Goal: Browse casually

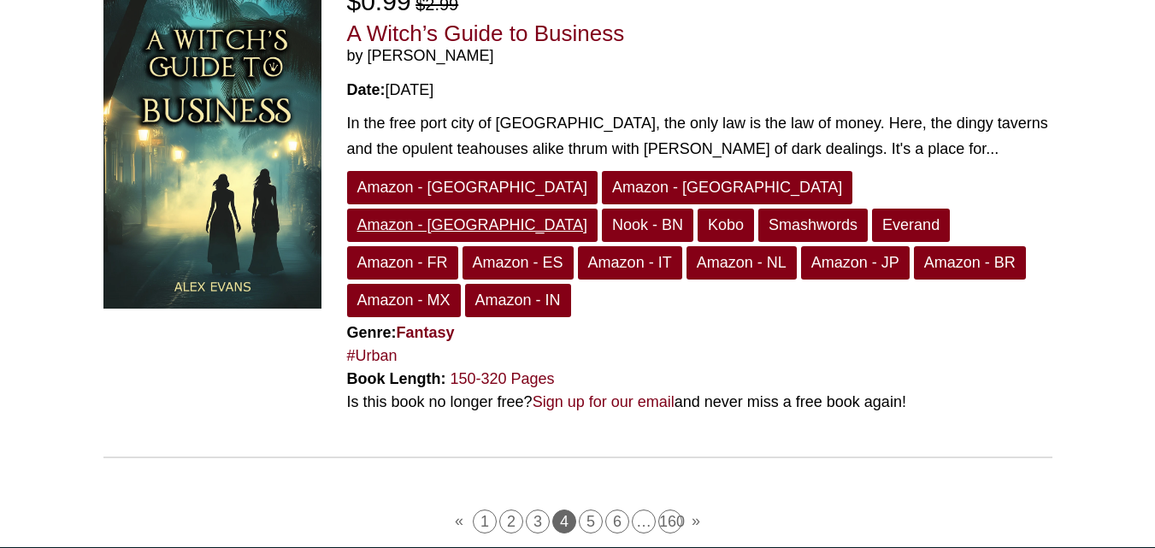
scroll to position [4552, 0]
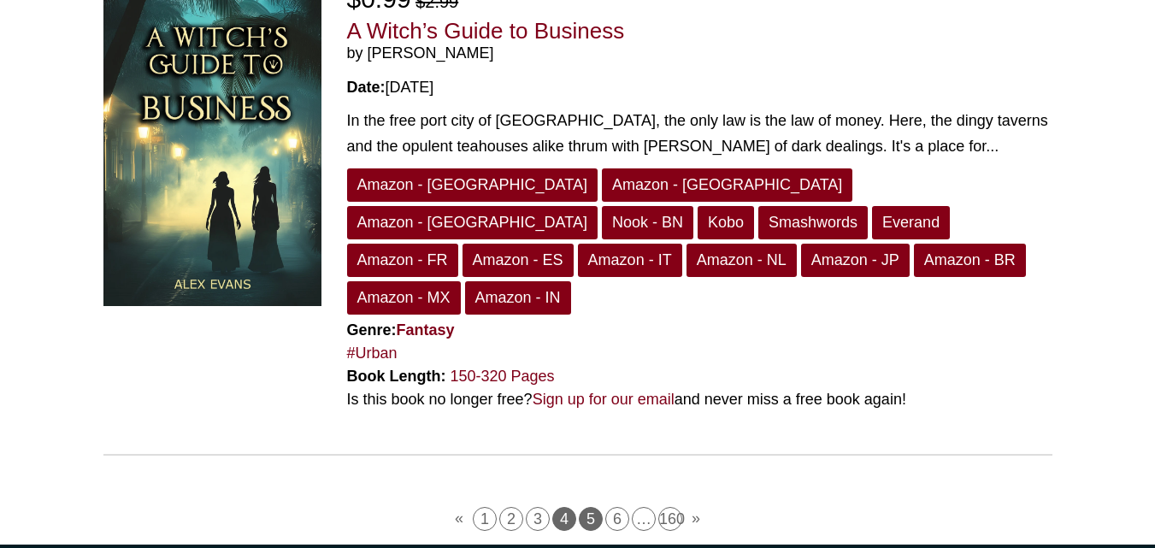
click at [592, 507] on link "5" at bounding box center [591, 519] width 24 height 24
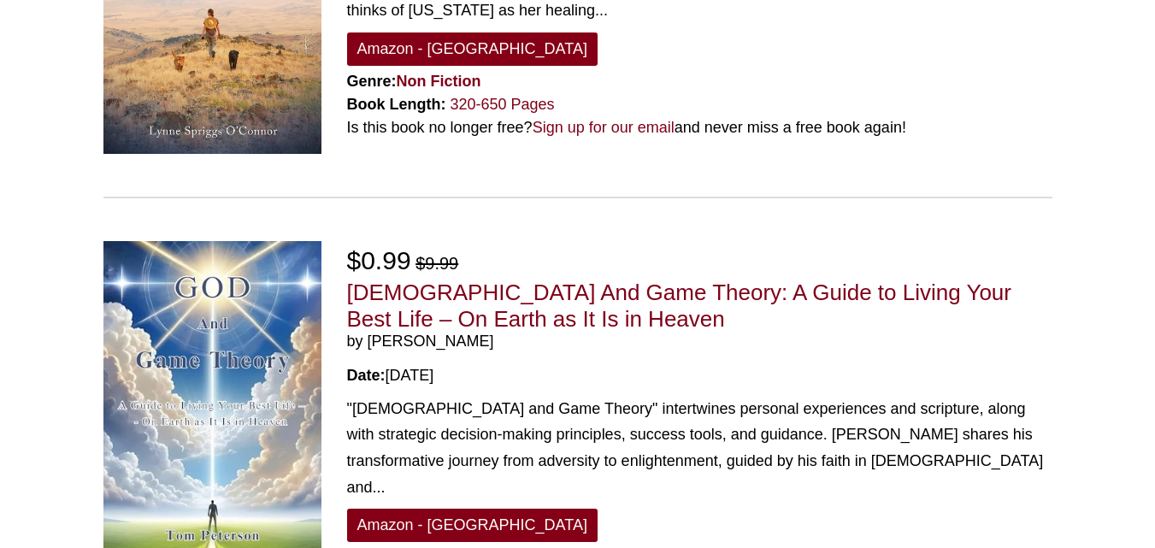
scroll to position [342, 0]
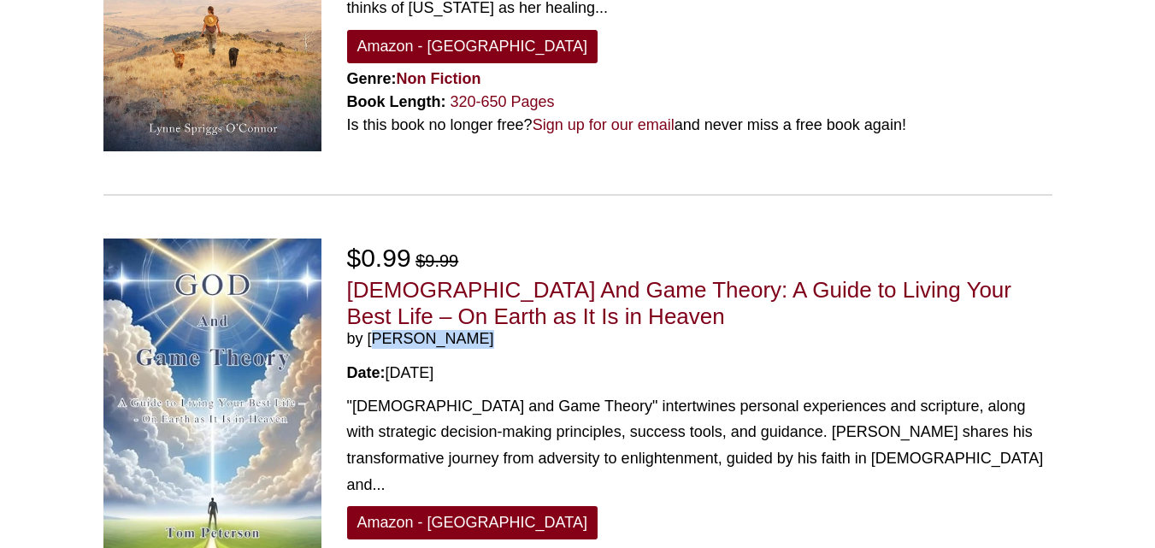
drag, startPoint x: 480, startPoint y: 335, endPoint x: 370, endPoint y: 337, distance: 109.5
click at [370, 337] on span "by Tom Peterson" at bounding box center [700, 339] width 706 height 19
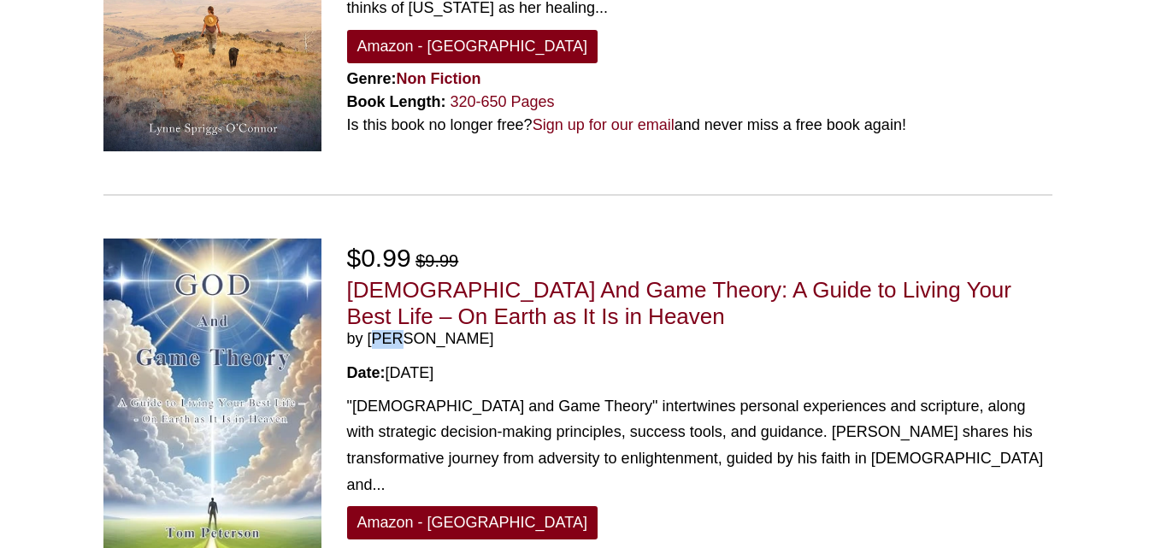
click at [370, 337] on span "by Tom Peterson" at bounding box center [700, 339] width 706 height 19
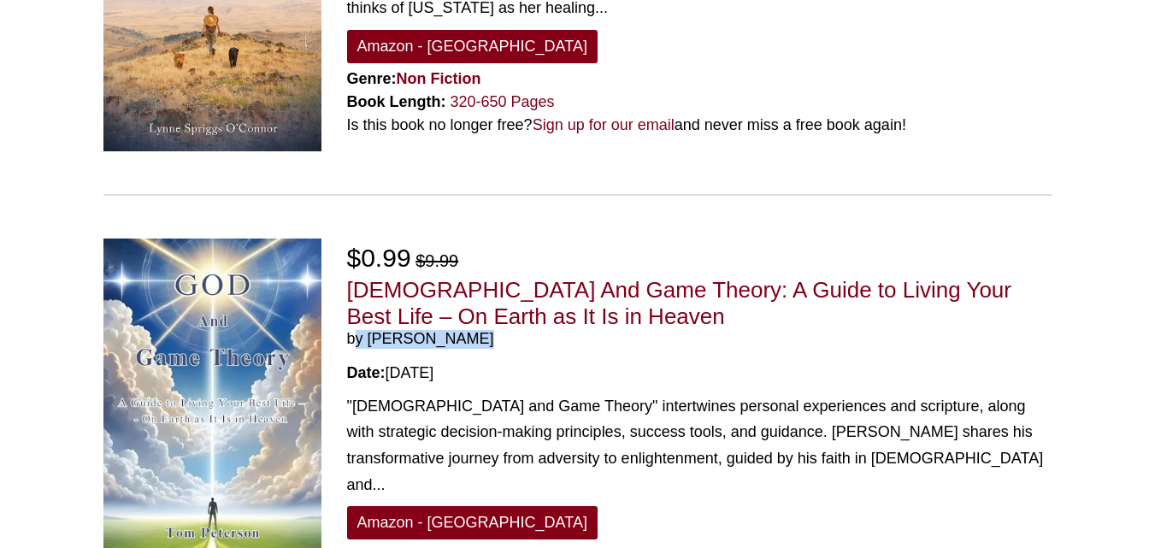
click at [370, 337] on span "by Tom Peterson" at bounding box center [700, 339] width 706 height 19
drag, startPoint x: 370, startPoint y: 337, endPoint x: 403, endPoint y: 335, distance: 32.5
click at [403, 335] on span "by Tom Peterson" at bounding box center [700, 339] width 706 height 19
drag, startPoint x: 369, startPoint y: 334, endPoint x: 474, endPoint y: 335, distance: 105.2
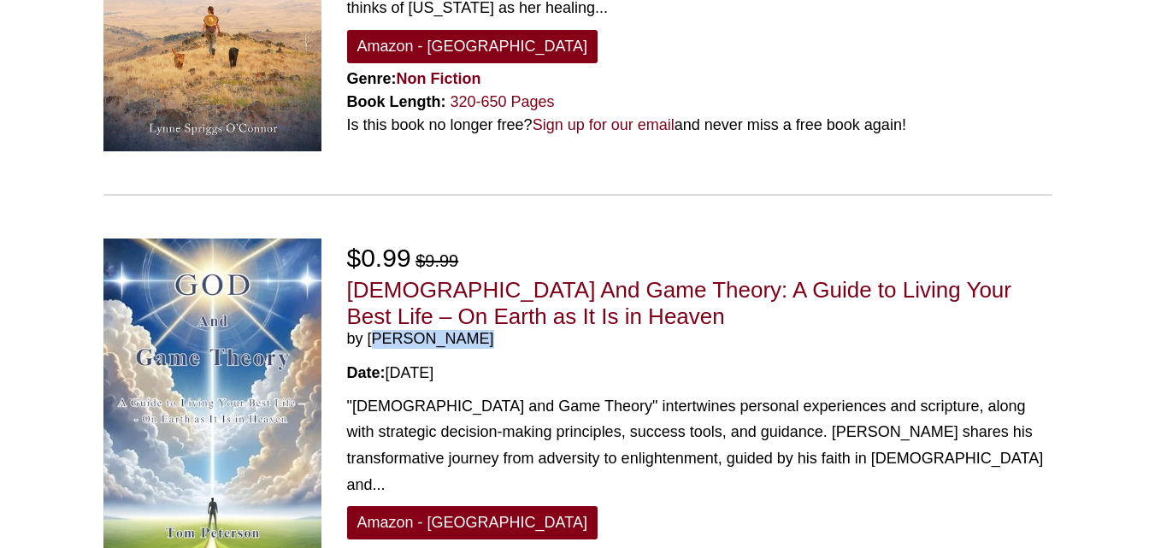
click at [474, 335] on span "by Tom Peterson" at bounding box center [700, 339] width 706 height 19
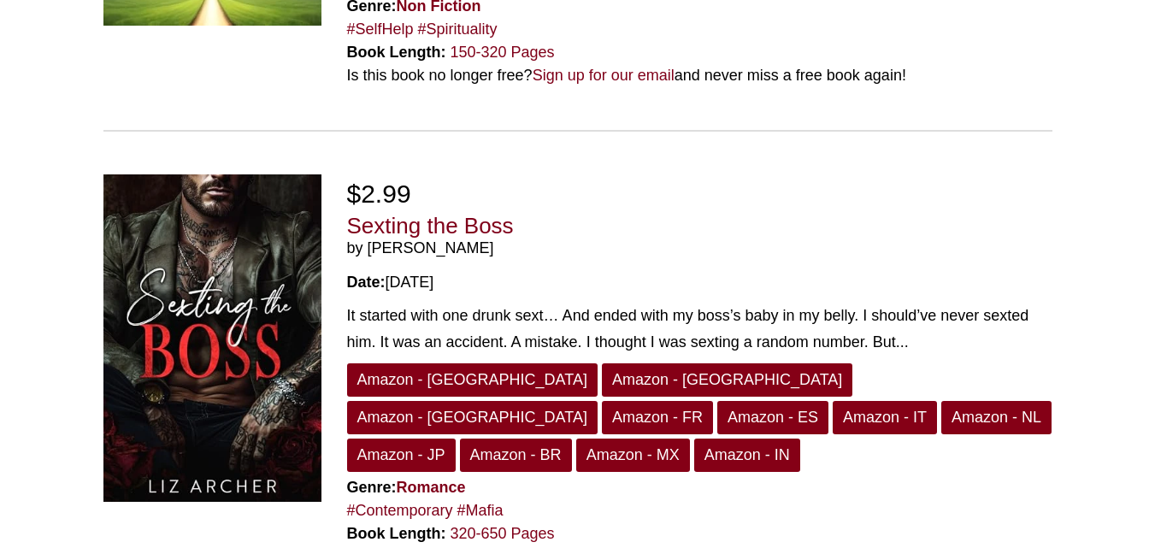
scroll to position [893, 0]
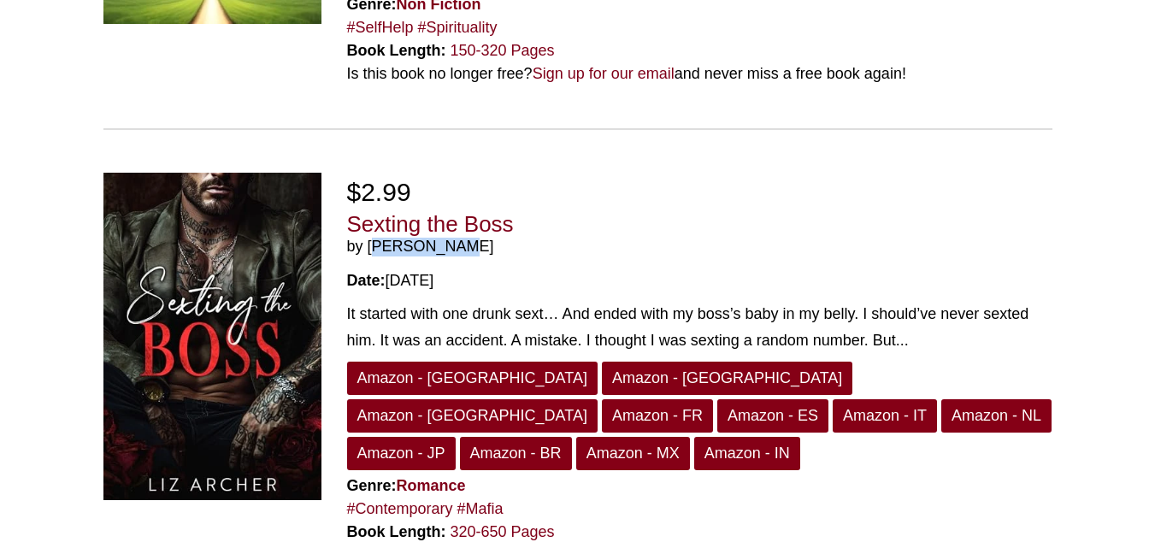
drag, startPoint x: 441, startPoint y: 213, endPoint x: 366, endPoint y: 222, distance: 75.7
click at [366, 238] on span "by Liz Archer" at bounding box center [700, 247] width 706 height 19
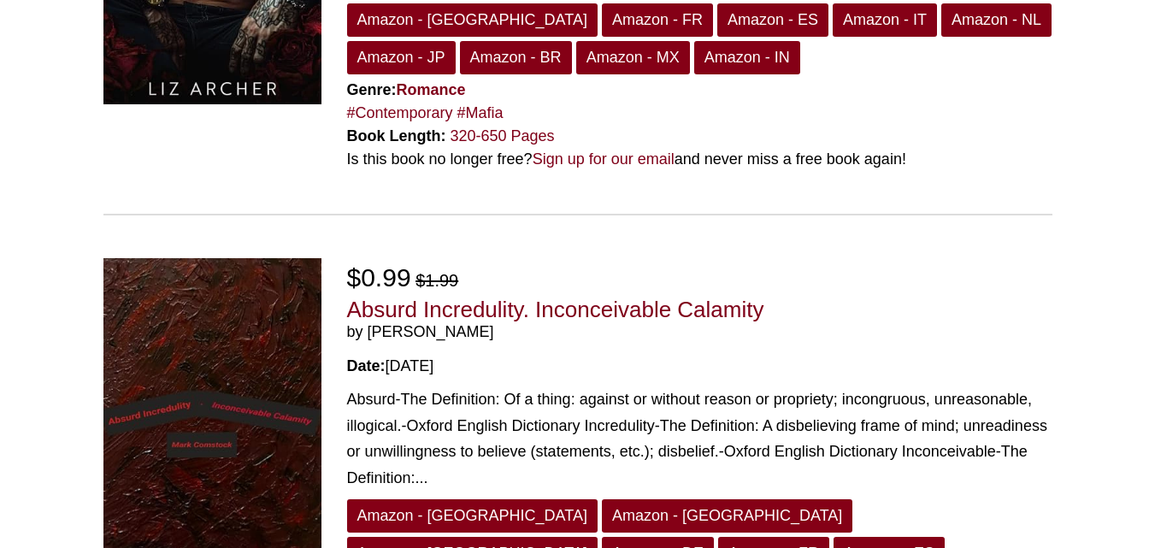
scroll to position [1290, 0]
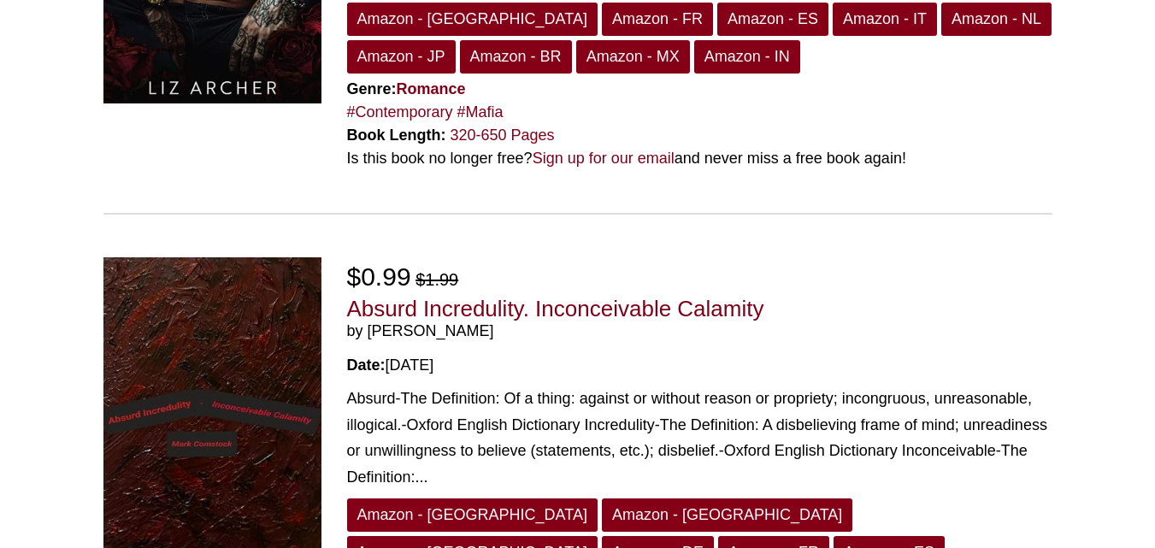
drag, startPoint x: 499, startPoint y: 263, endPoint x: 371, endPoint y: 267, distance: 128.4
click at [371, 322] on span "by Mark Comstock" at bounding box center [700, 331] width 706 height 19
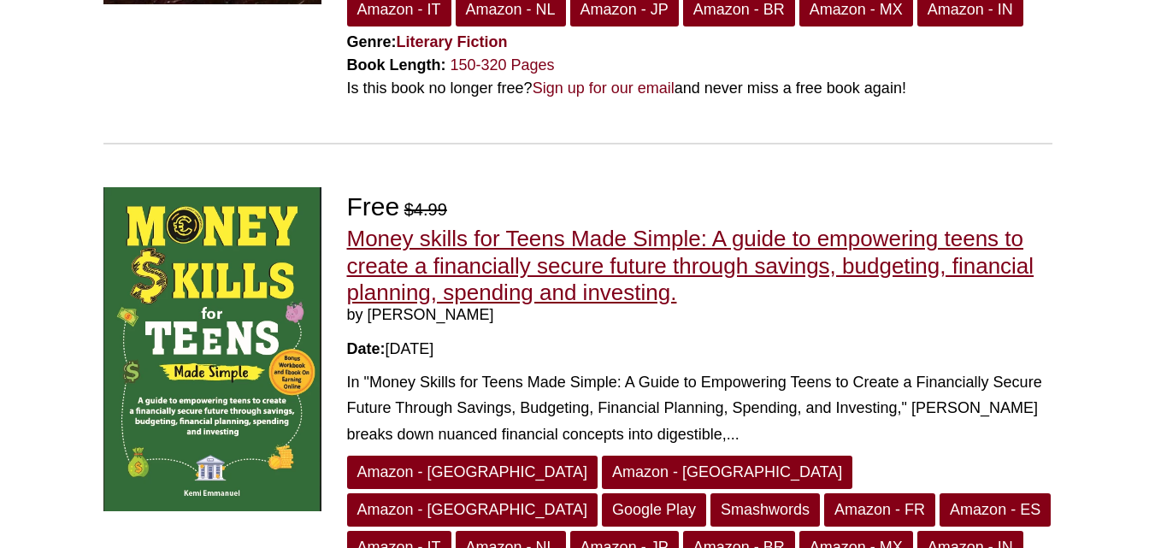
scroll to position [1870, 0]
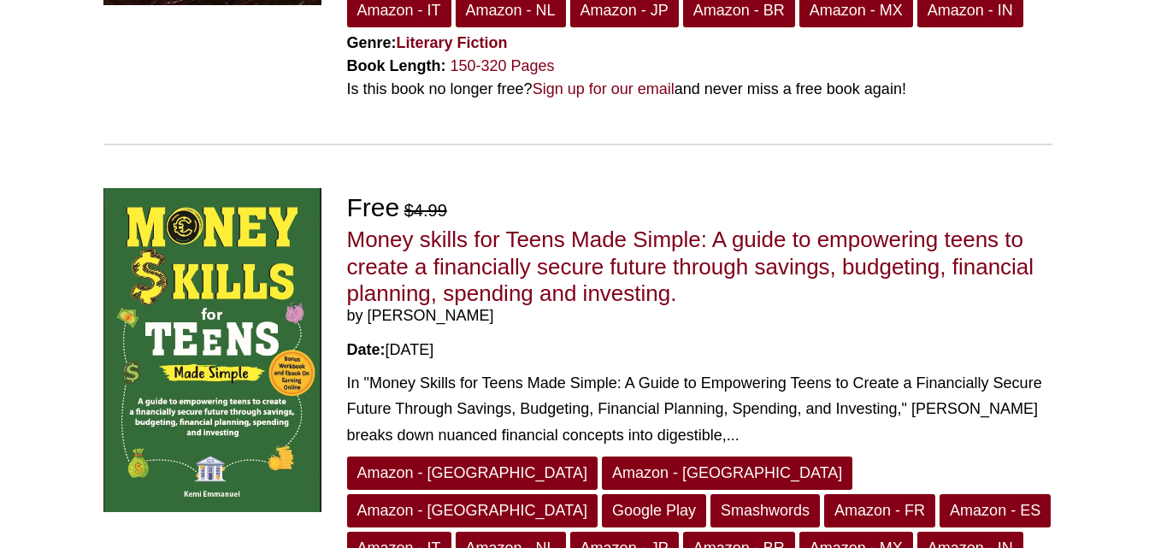
drag, startPoint x: 491, startPoint y: 213, endPoint x: 479, endPoint y: 213, distance: 12.0
click at [479, 307] on span "by Kemi Emmanuel" at bounding box center [700, 316] width 706 height 19
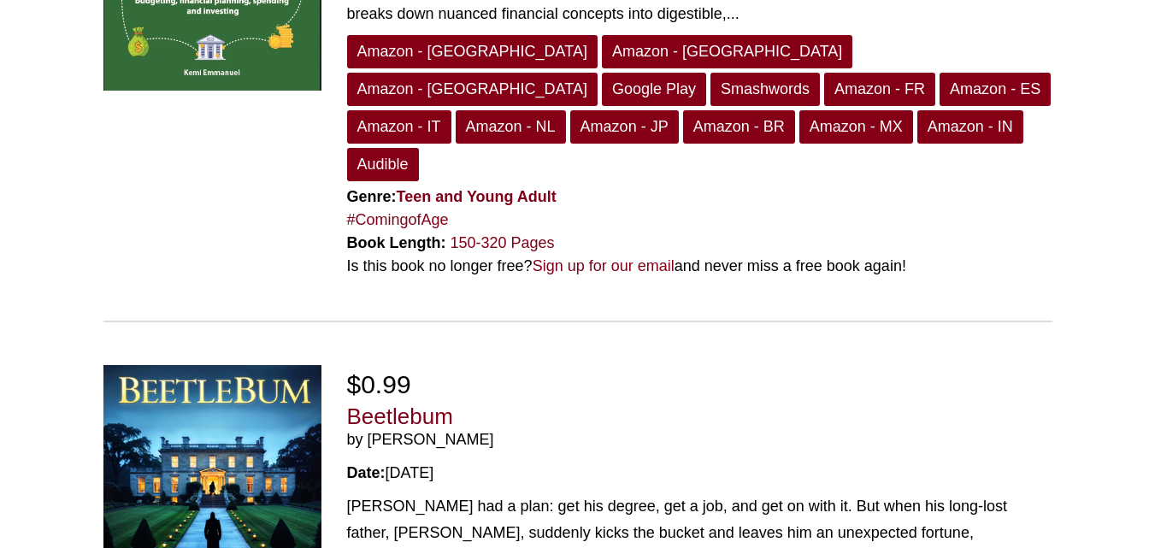
scroll to position [2295, 0]
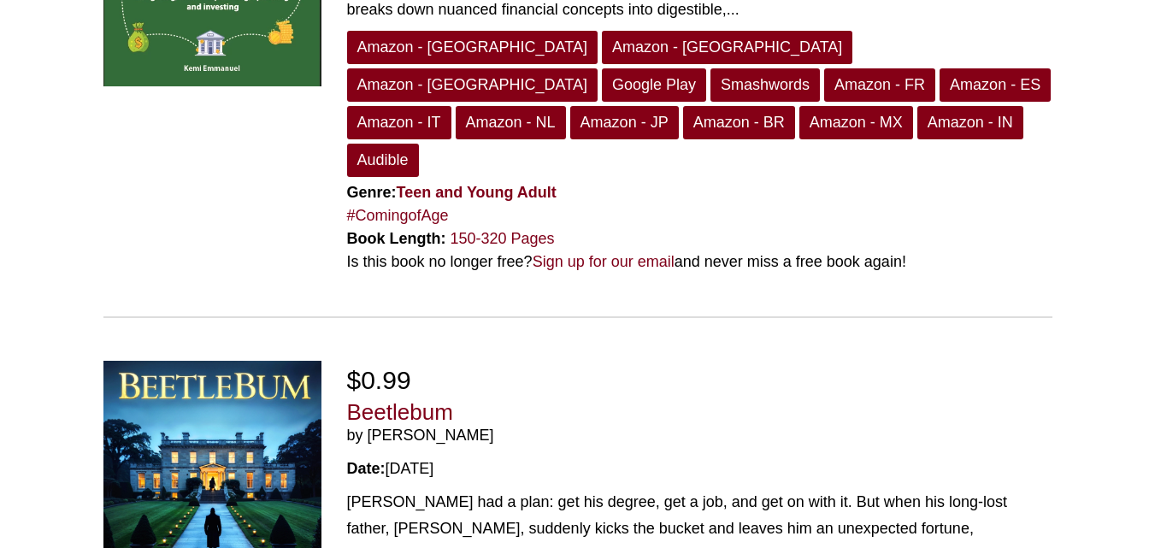
drag, startPoint x: 517, startPoint y: 337, endPoint x: 369, endPoint y: 339, distance: 147.1
click at [369, 427] on span "by Christopher Basso" at bounding box center [700, 436] width 706 height 19
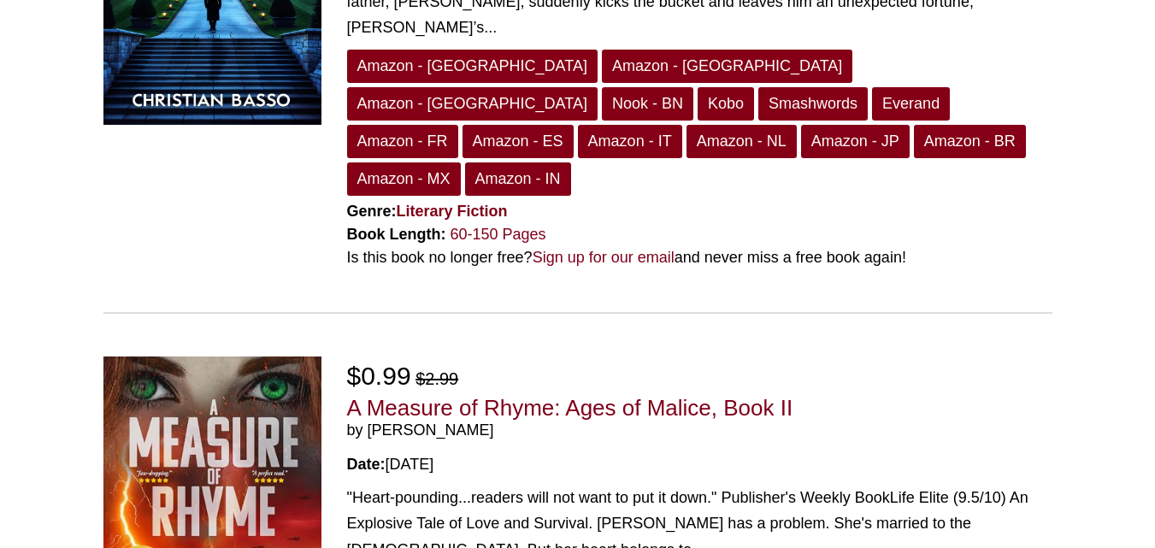
scroll to position [2824, 0]
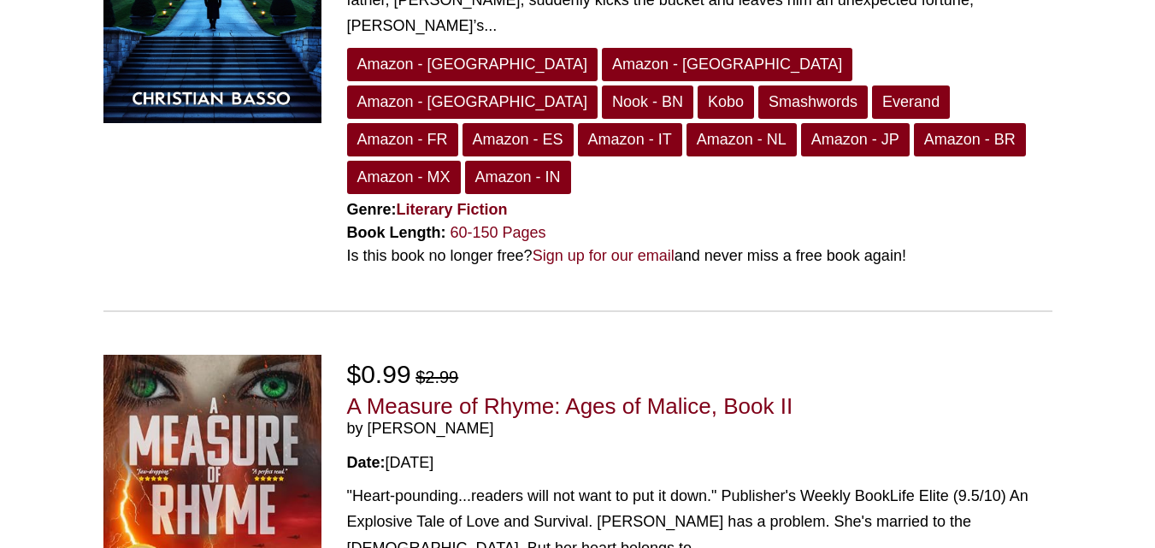
drag, startPoint x: 476, startPoint y: 266, endPoint x: 369, endPoint y: 266, distance: 106.9
click at [369, 420] on span "by Lloyd Jeffries" at bounding box center [700, 429] width 706 height 19
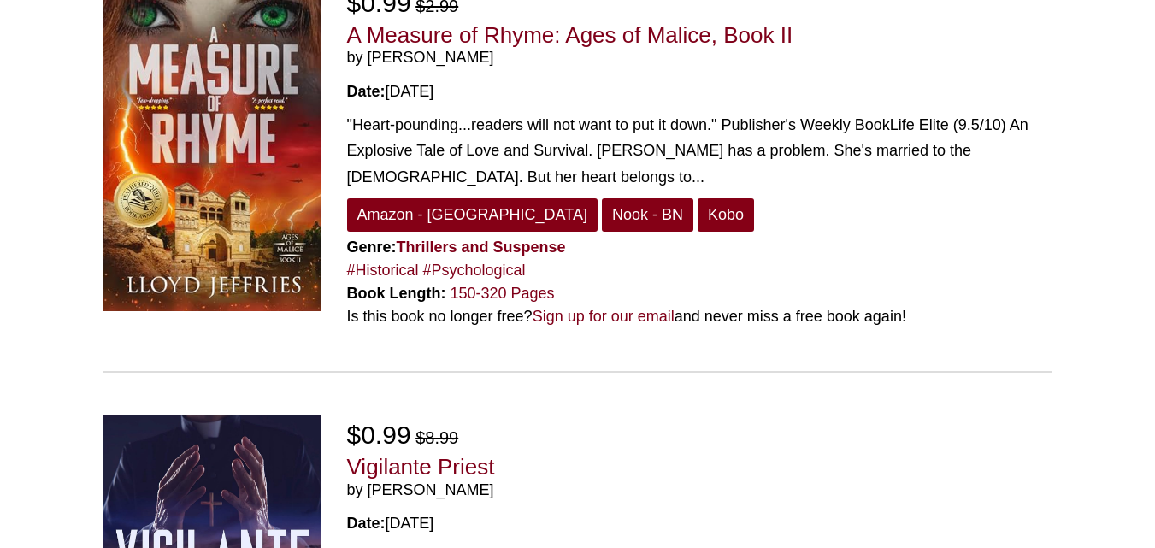
scroll to position [3196, 0]
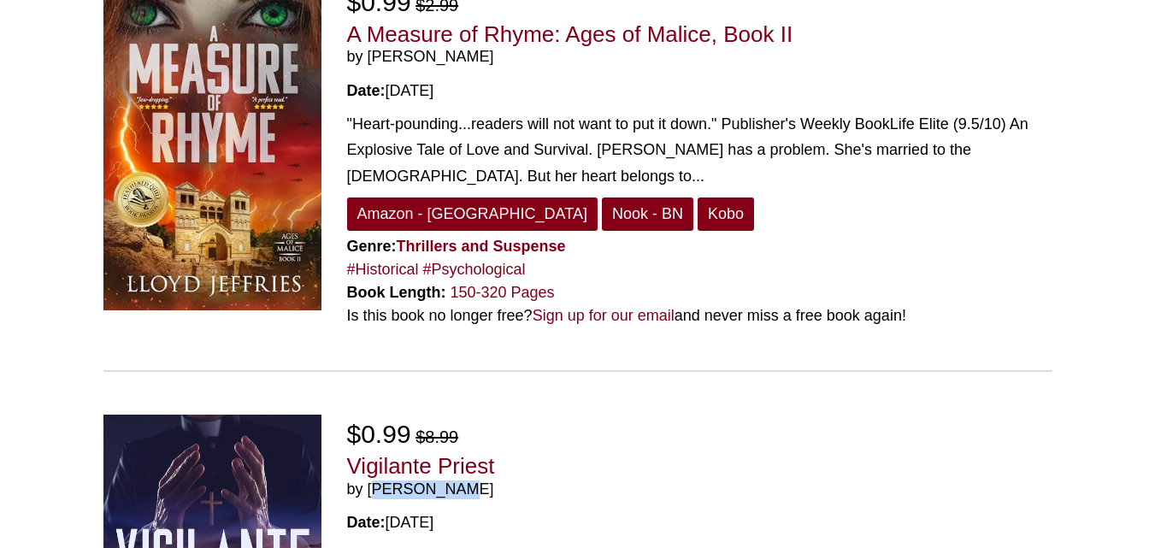
drag, startPoint x: 464, startPoint y: 322, endPoint x: 369, endPoint y: 328, distance: 95.1
click at [369, 481] on span "by Dan Bowden" at bounding box center [700, 490] width 706 height 19
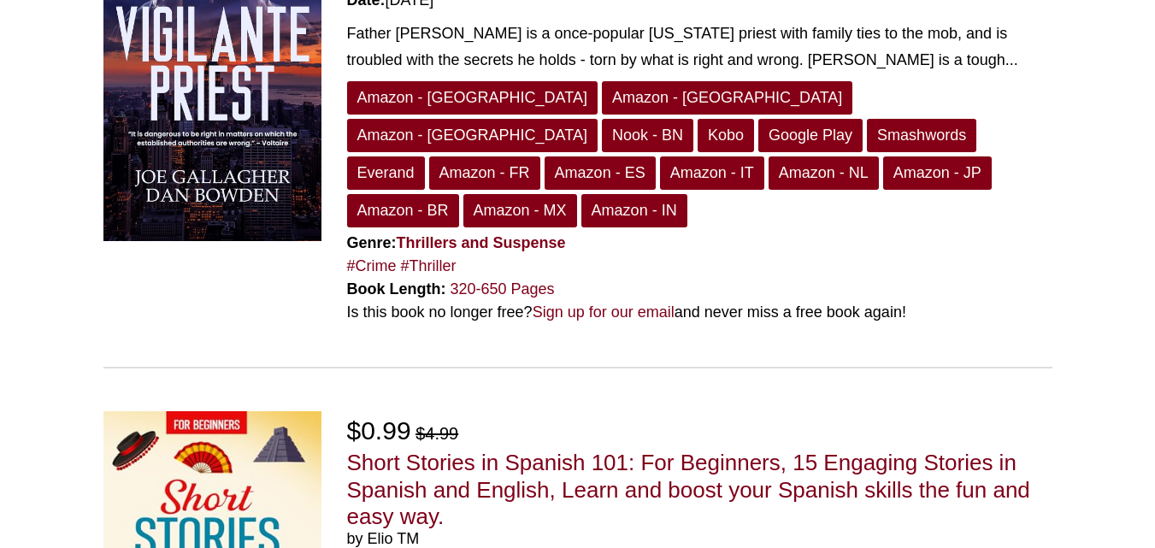
scroll to position [3719, 0]
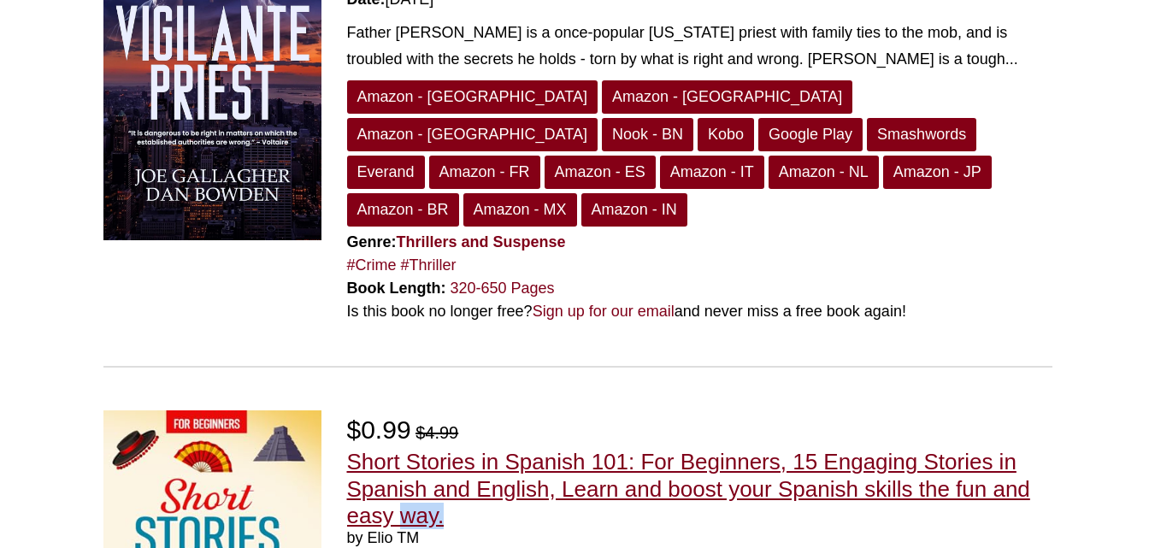
drag, startPoint x: 455, startPoint y: 322, endPoint x: 401, endPoint y: 322, distance: 53.9
click at [401, 449] on h2 "Short Stories in Spanish 101: For Beginners, 15 Engaging Stories in Spanish and…" at bounding box center [700, 498] width 706 height 98
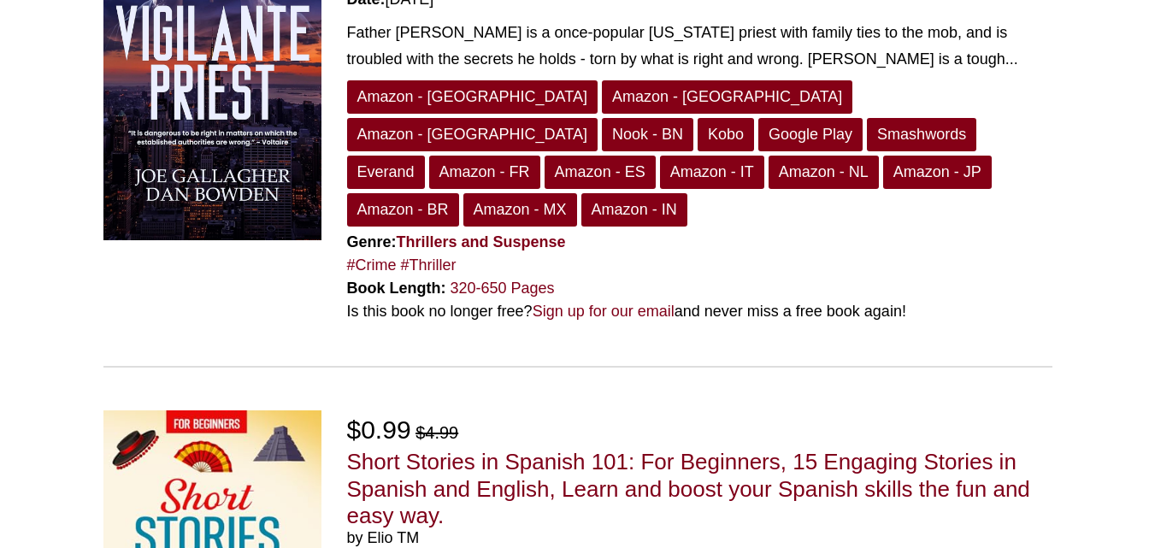
click at [440, 529] on span "by Elio TM" at bounding box center [700, 538] width 706 height 19
drag, startPoint x: 439, startPoint y: 334, endPoint x: 366, endPoint y: 338, distance: 72.8
click at [366, 529] on span "by Elio TM" at bounding box center [700, 538] width 706 height 19
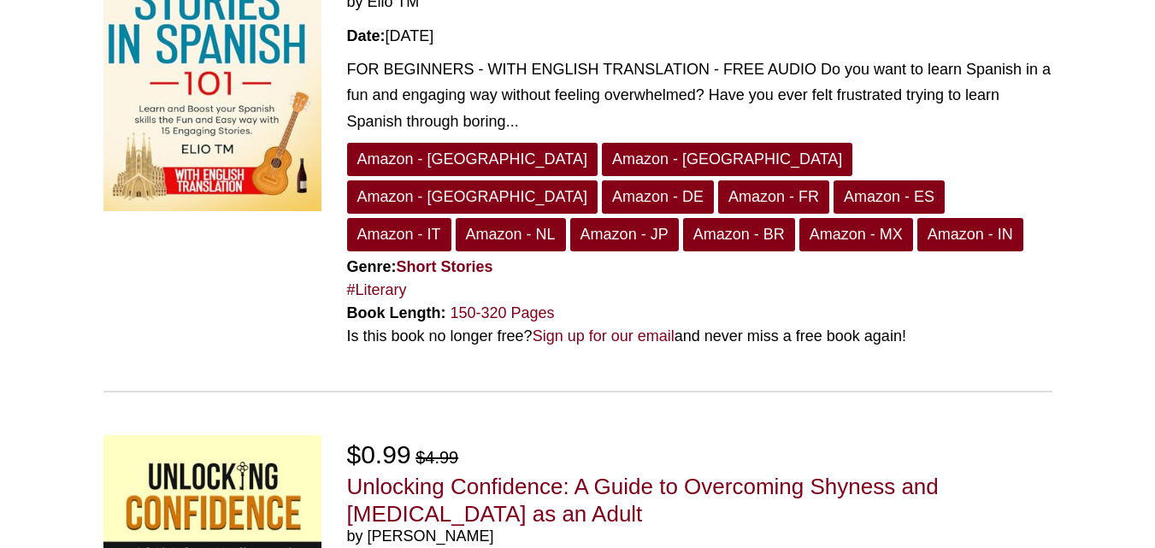
scroll to position [4257, 0]
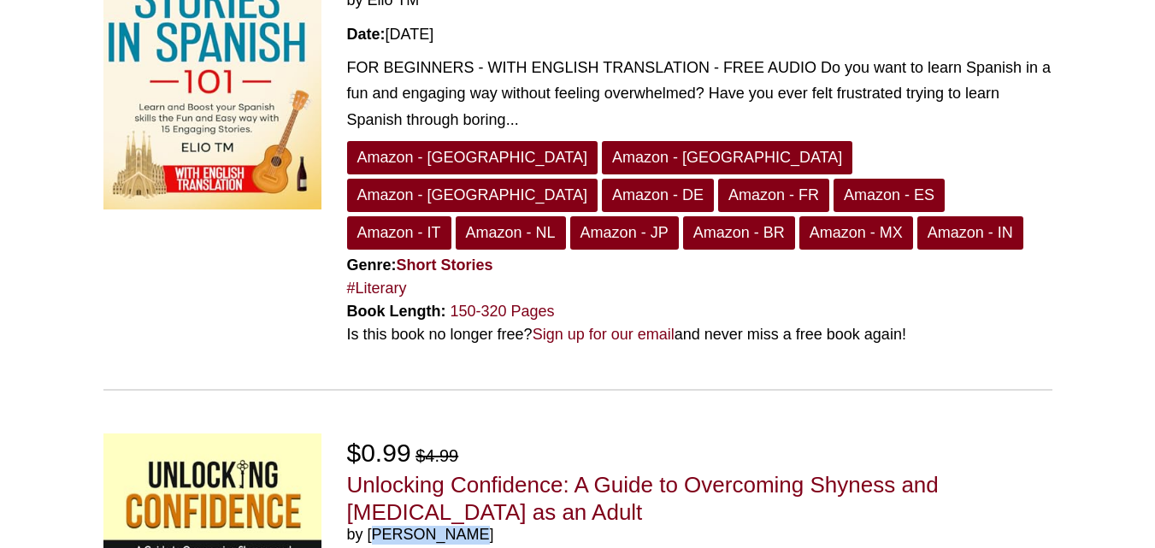
drag, startPoint x: 491, startPoint y: 293, endPoint x: 371, endPoint y: 294, distance: 119.7
click at [371, 526] on span "by MONA BAHMAD" at bounding box center [700, 535] width 706 height 19
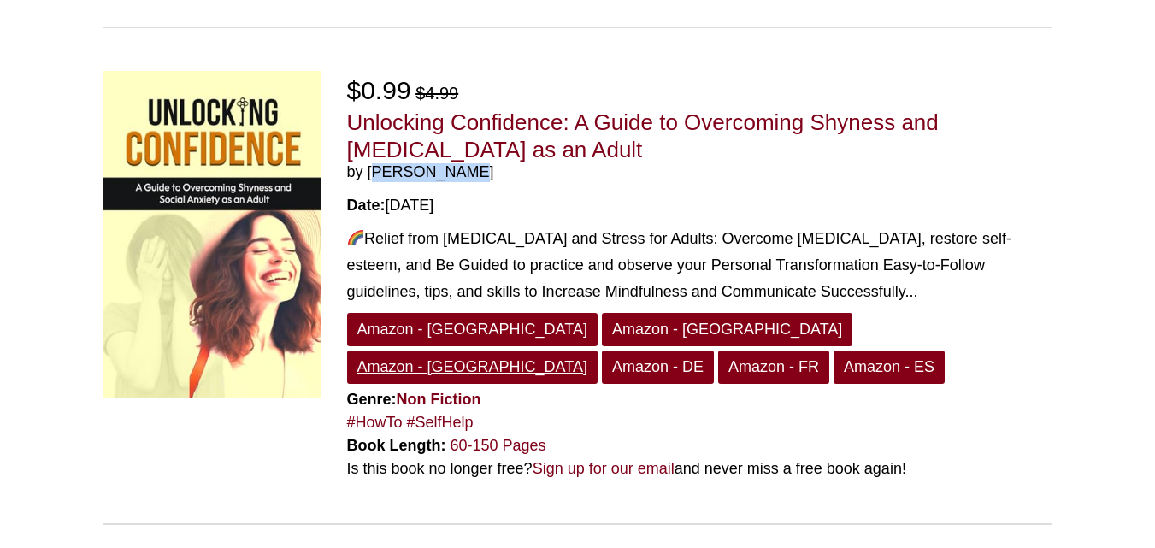
scroll to position [4621, 0]
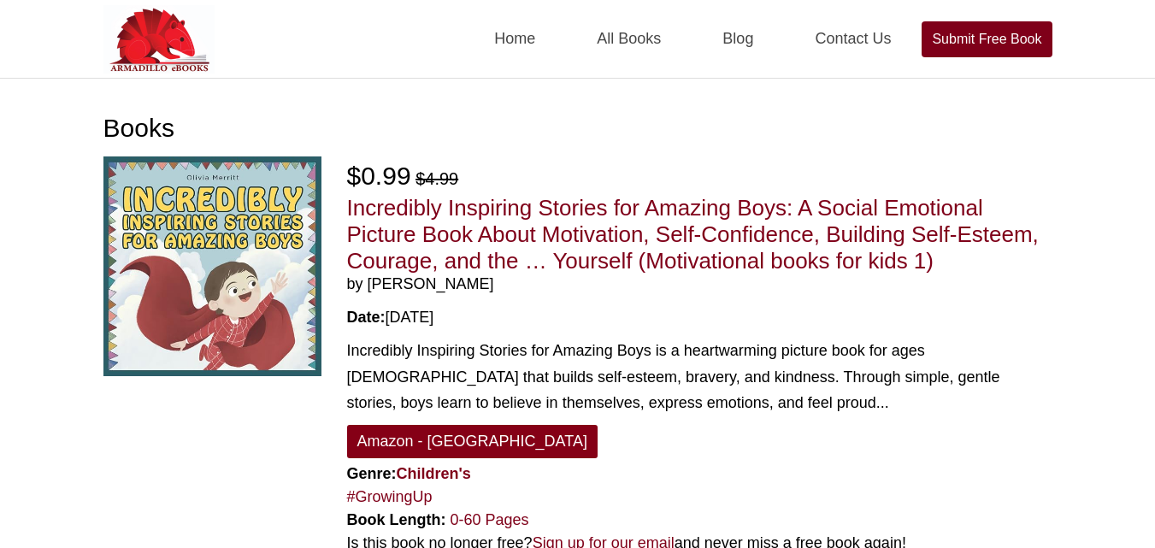
drag, startPoint x: 464, startPoint y: 284, endPoint x: 369, endPoint y: 288, distance: 94.2
click at [369, 288] on span "by [PERSON_NAME]" at bounding box center [700, 284] width 706 height 19
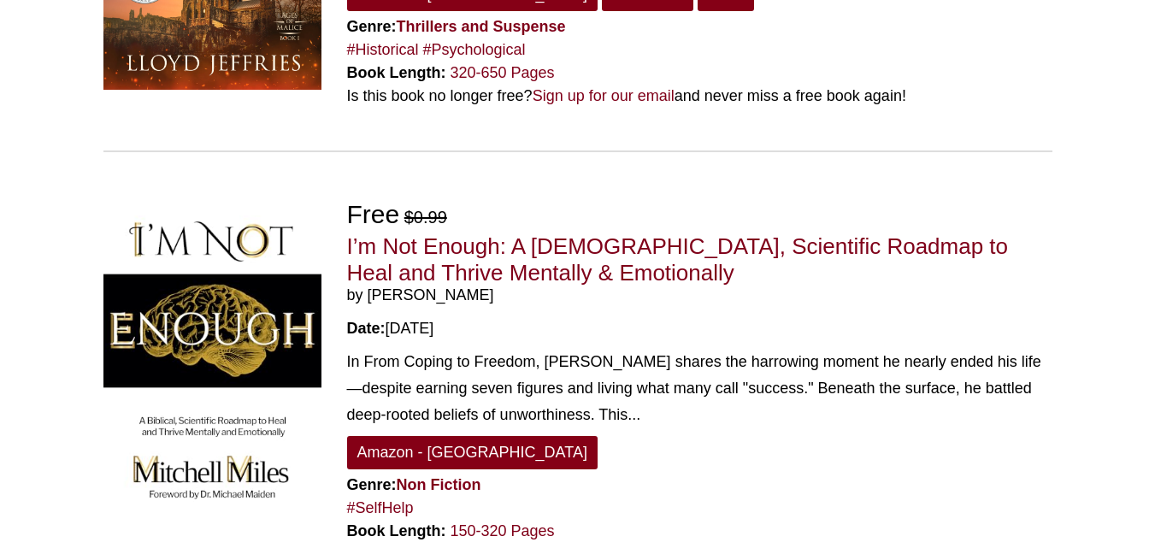
scroll to position [898, 0]
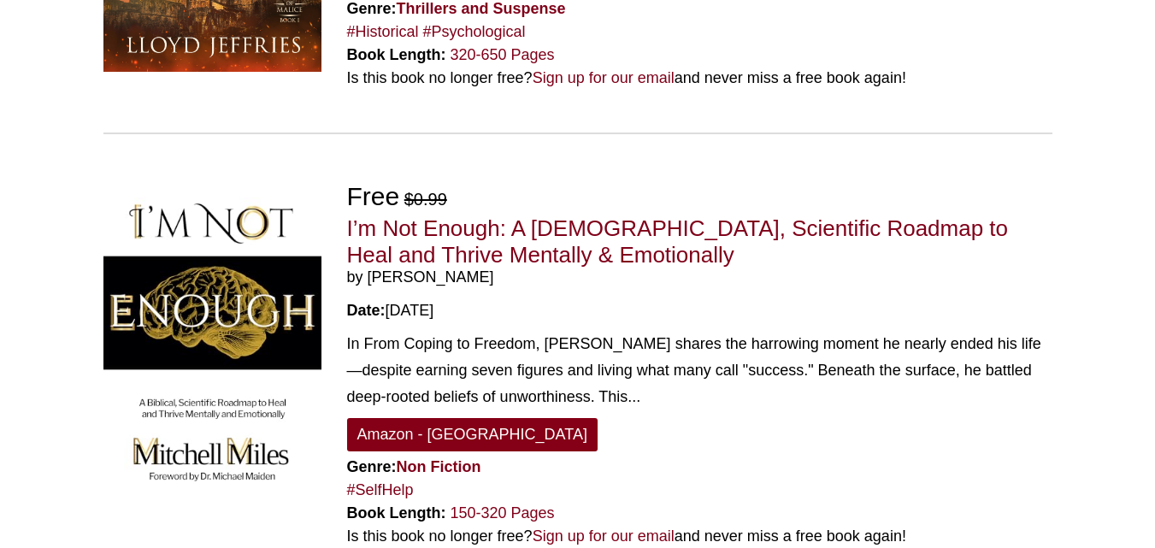
drag, startPoint x: 471, startPoint y: 272, endPoint x: 367, endPoint y: 277, distance: 104.5
click at [367, 277] on span "by Mitchell Miles" at bounding box center [700, 278] width 706 height 19
click at [558, 282] on span "by Mitchell Miles" at bounding box center [700, 278] width 706 height 19
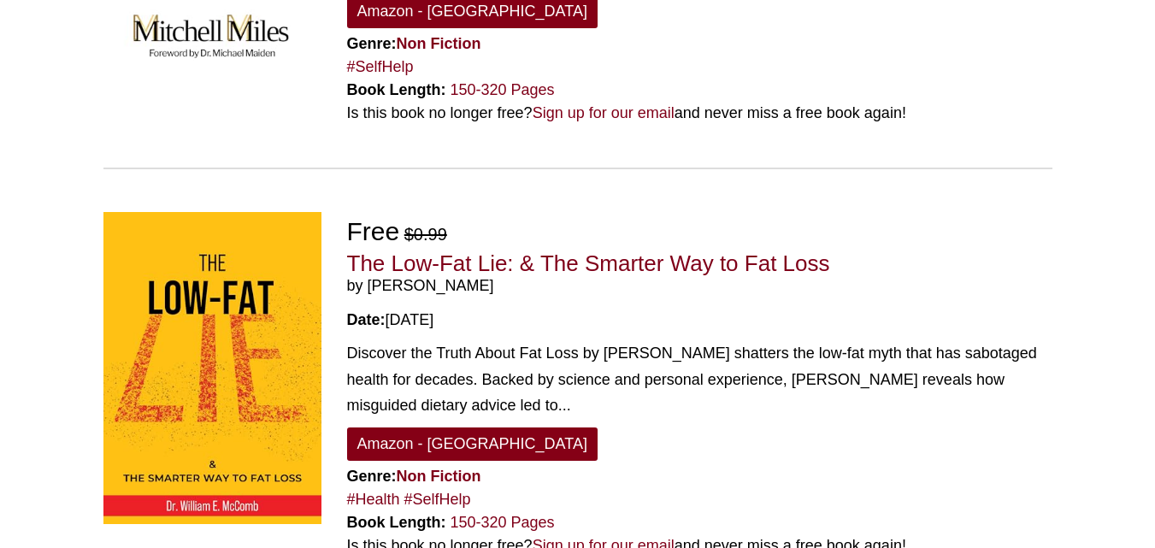
scroll to position [1326, 0]
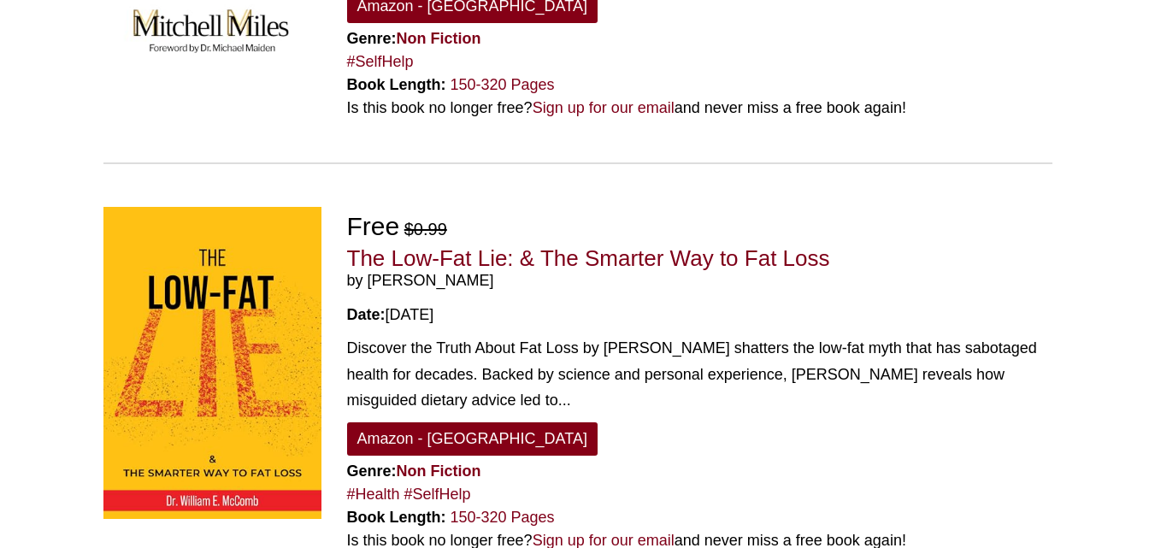
drag, startPoint x: 511, startPoint y: 282, endPoint x: 367, endPoint y: 283, distance: 144.5
click at [367, 283] on span "by William McComb" at bounding box center [700, 281] width 706 height 19
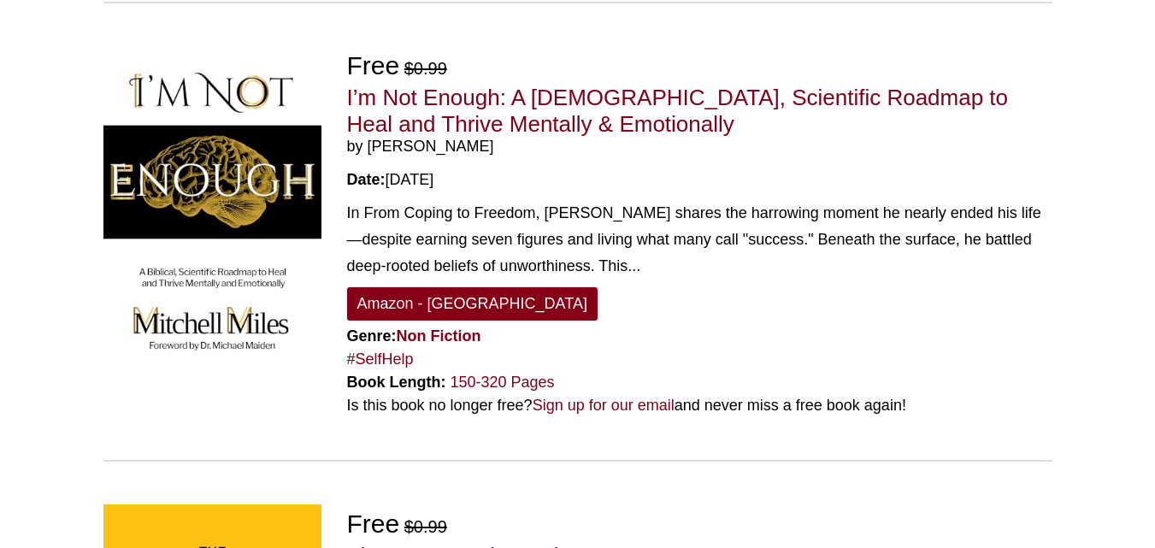
scroll to position [1028, 0]
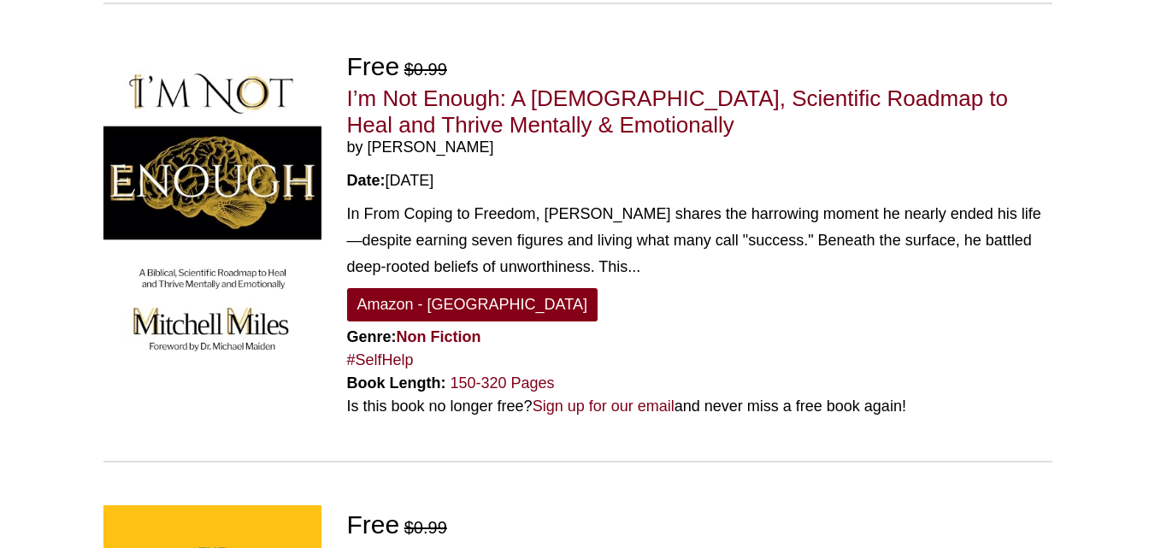
drag, startPoint x: 478, startPoint y: 147, endPoint x: 372, endPoint y: 153, distance: 106.2
click at [372, 153] on span "by Mitchell Miles" at bounding box center [700, 148] width 706 height 19
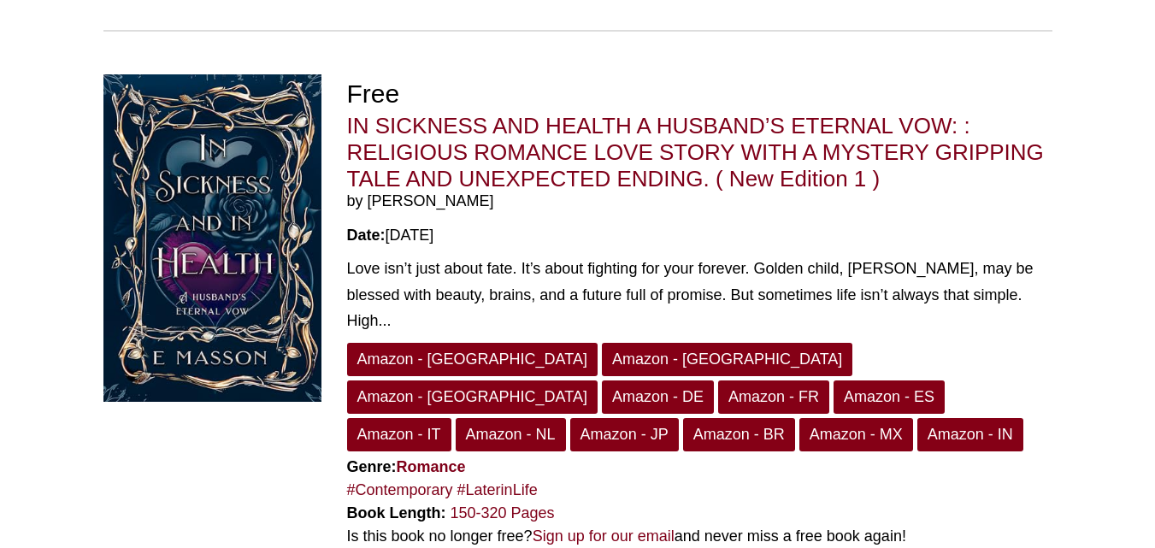
scroll to position [1894, 0]
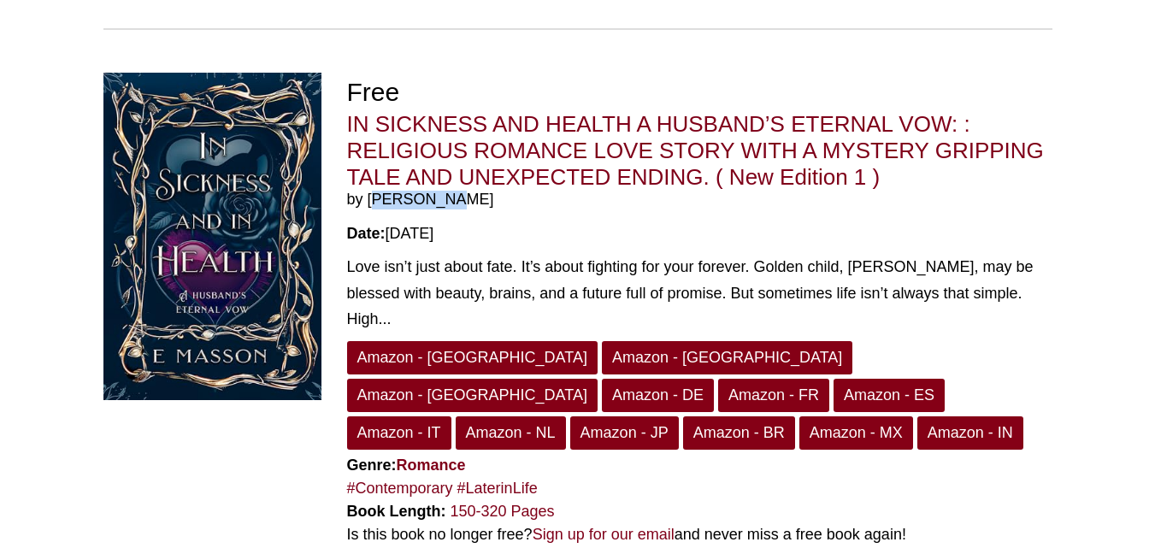
drag, startPoint x: 456, startPoint y: 198, endPoint x: 368, endPoint y: 199, distance: 88.1
click at [368, 199] on span "by E. Masson" at bounding box center [700, 200] width 706 height 19
click at [391, 357] on link "Amazon - [GEOGRAPHIC_DATA]" at bounding box center [472, 357] width 251 height 33
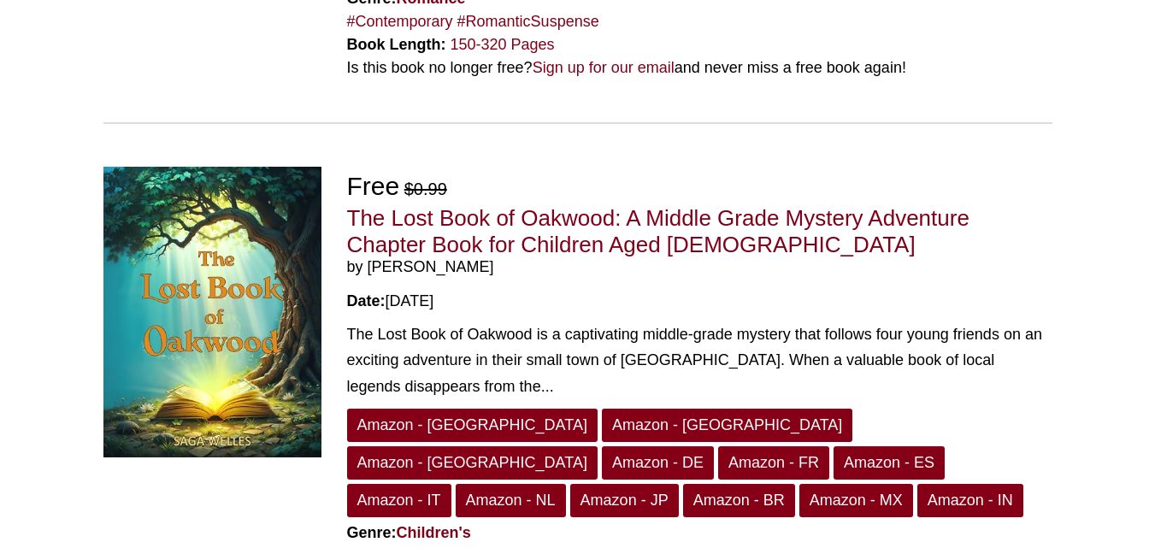
scroll to position [3378, 0]
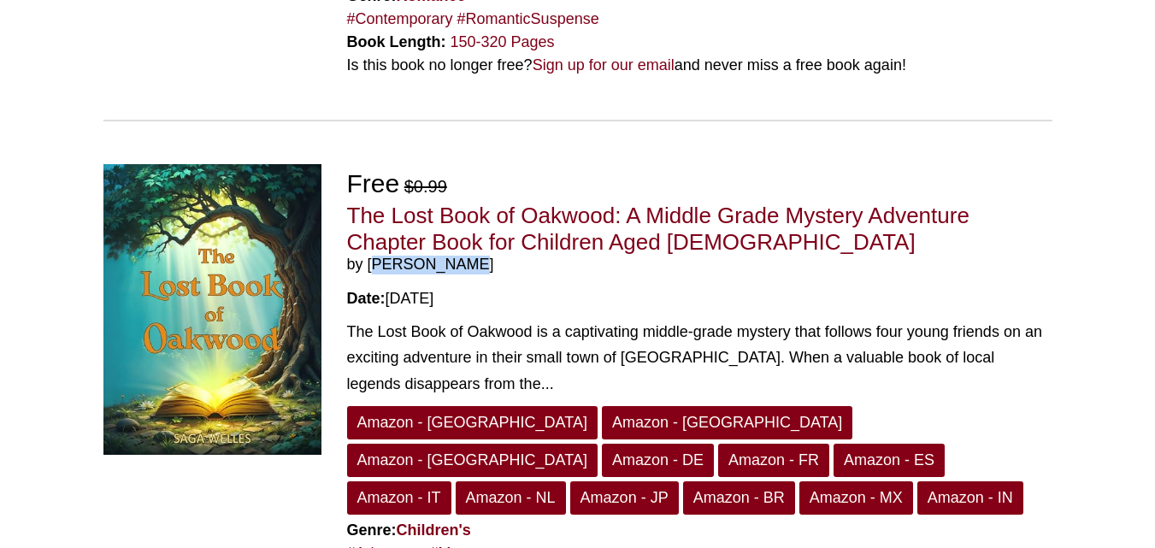
drag, startPoint x: 464, startPoint y: 158, endPoint x: 367, endPoint y: 151, distance: 96.9
click at [367, 256] on span "by Saga Welles" at bounding box center [700, 265] width 706 height 19
copy span "Saga Welles"
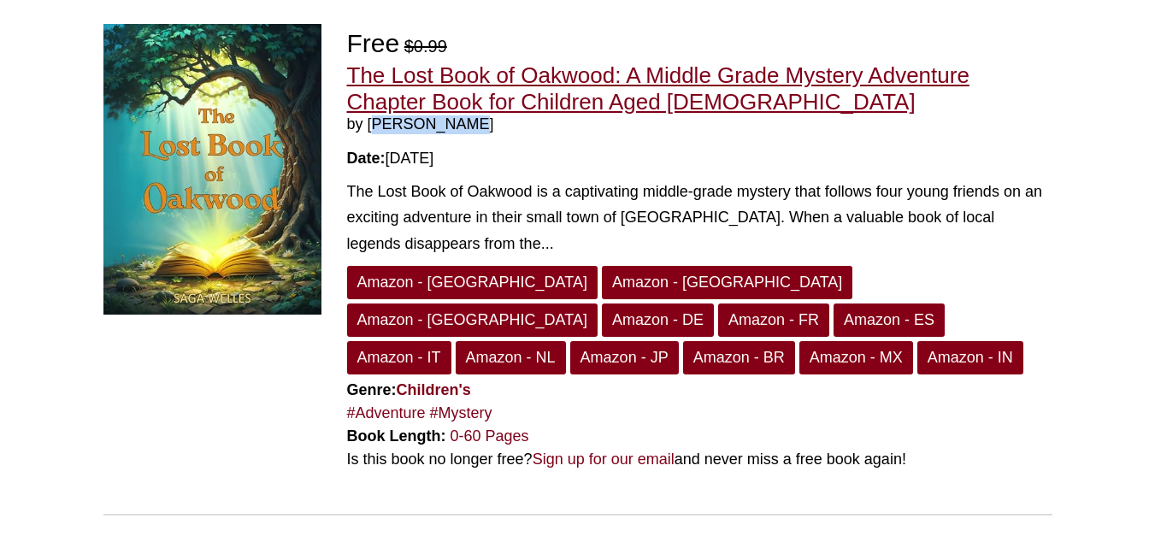
scroll to position [3707, 0]
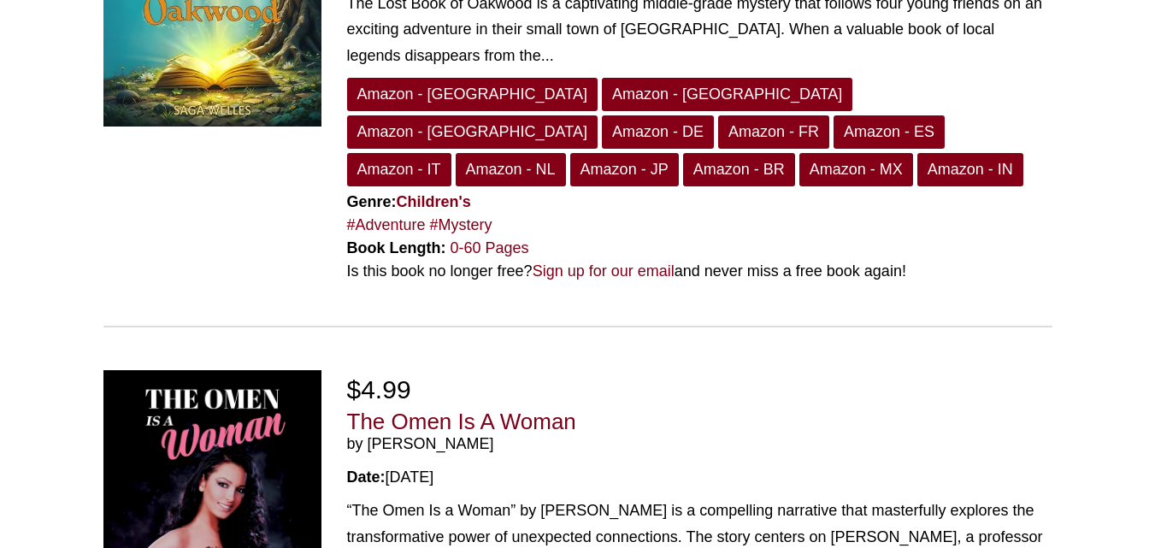
drag, startPoint x: 471, startPoint y: 296, endPoint x: 364, endPoint y: 298, distance: 106.9
click at [364, 435] on span "by Ignacio Conor" at bounding box center [700, 444] width 706 height 19
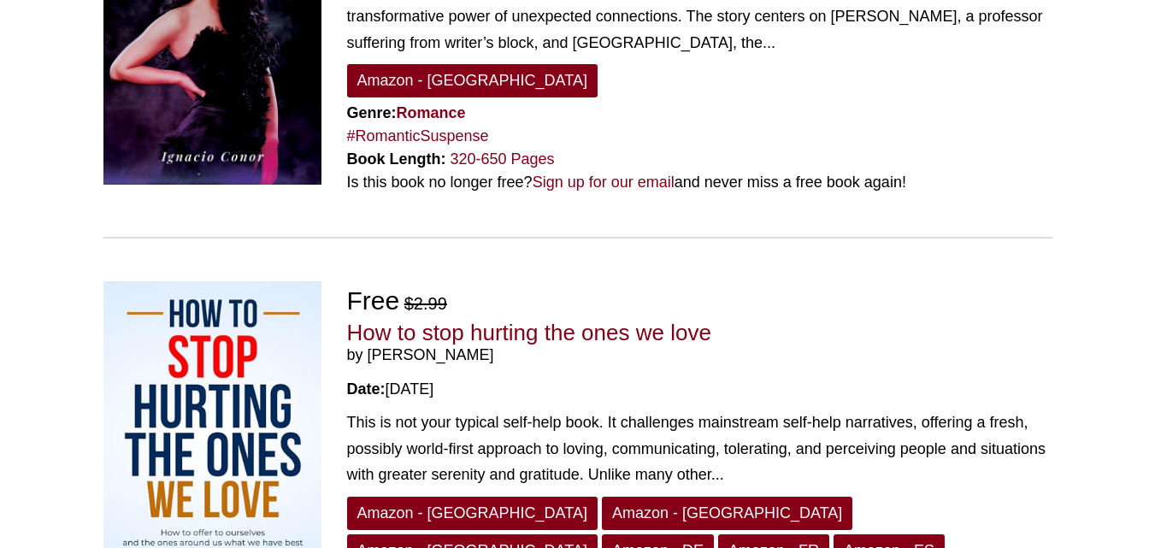
scroll to position [4228, 0]
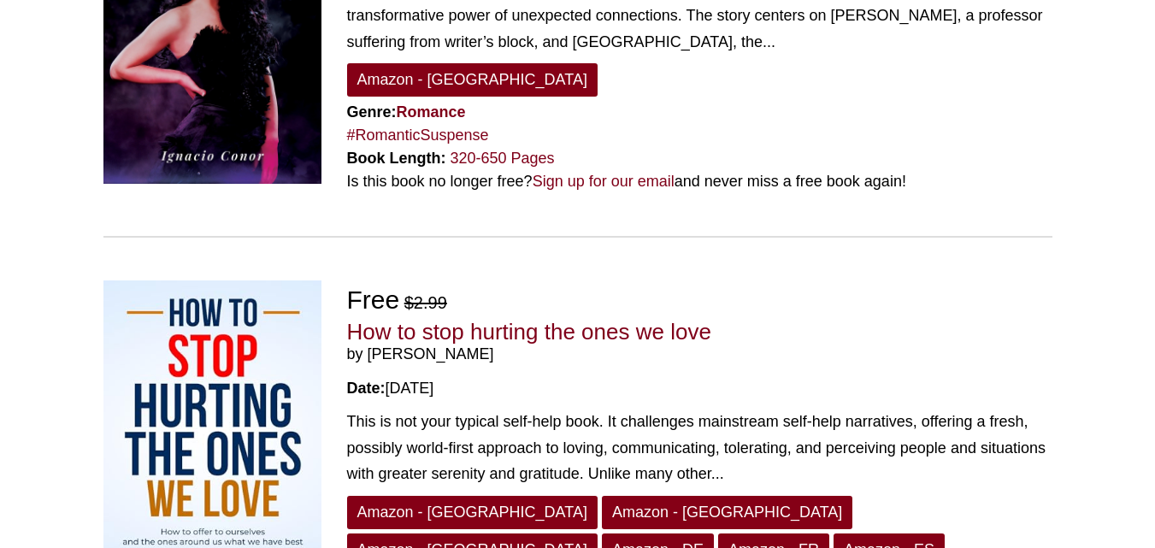
drag, startPoint x: 493, startPoint y: 204, endPoint x: 365, endPoint y: 210, distance: 128.4
click at [365, 346] on span "by Adrian Carter" at bounding box center [700, 355] width 706 height 19
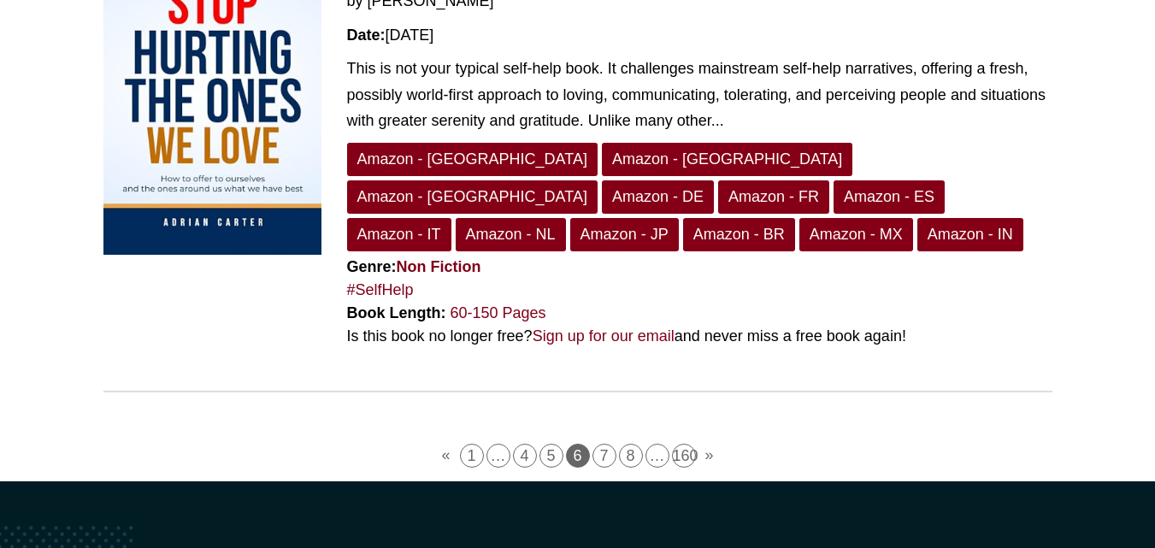
scroll to position [4583, 0]
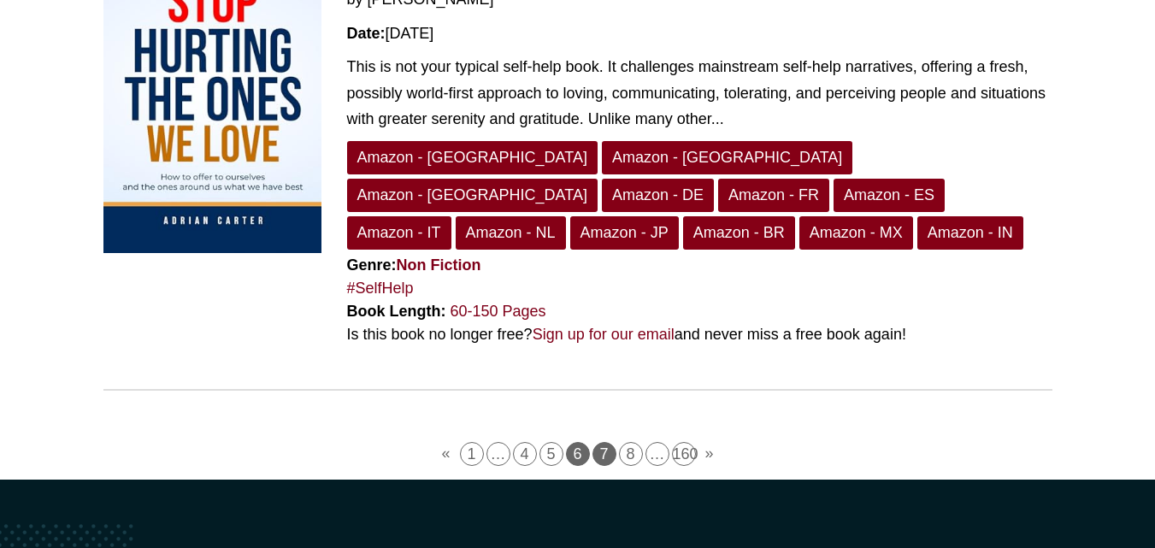
click at [606, 442] on link "7" at bounding box center [605, 454] width 24 height 24
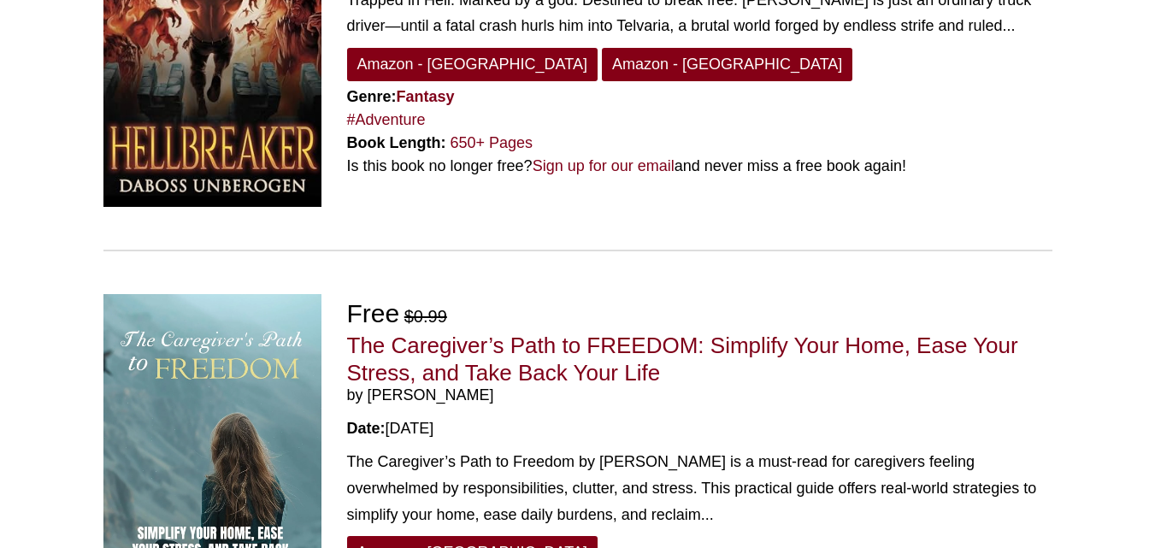
scroll to position [204, 0]
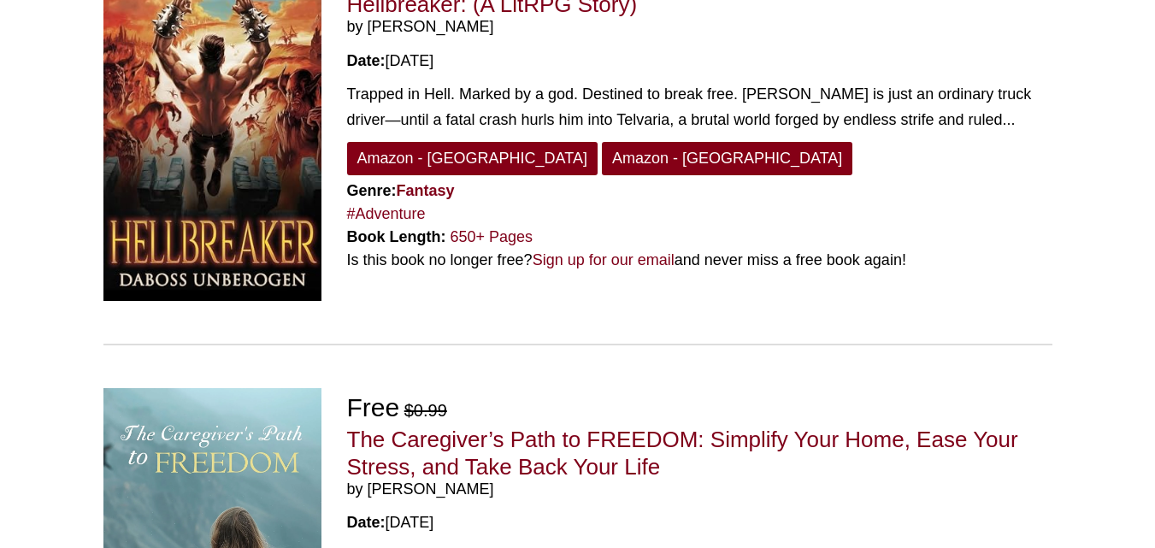
drag, startPoint x: 489, startPoint y: 28, endPoint x: 370, endPoint y: 27, distance: 118.9
click at [370, 27] on span "by Rhys McCarron" at bounding box center [700, 27] width 706 height 19
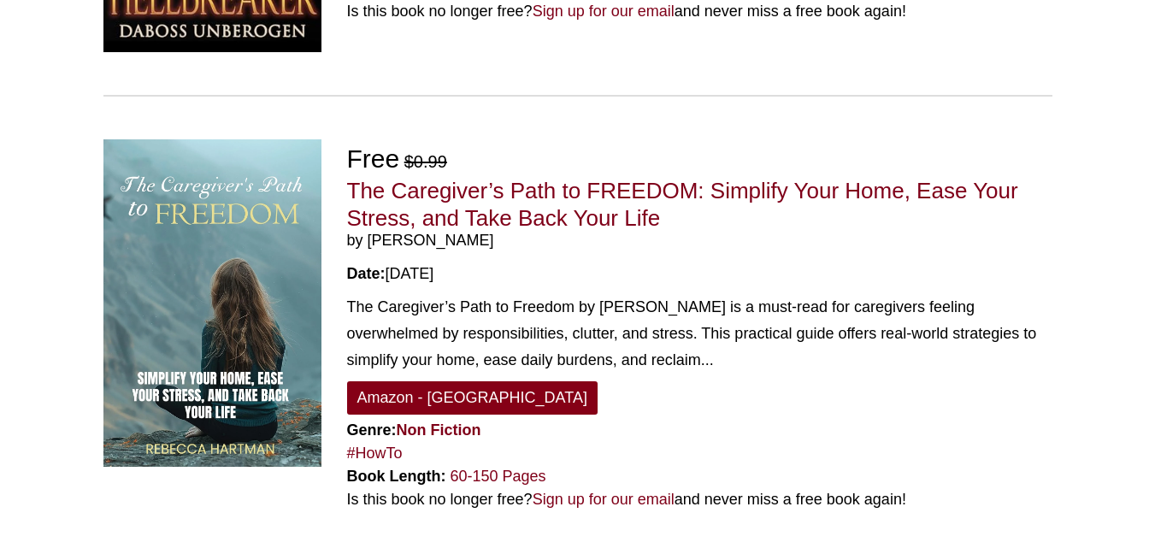
scroll to position [453, 0]
drag, startPoint x: 507, startPoint y: 243, endPoint x: 370, endPoint y: 236, distance: 137.0
click at [370, 236] on span "by Rebecca Hartman" at bounding box center [700, 240] width 706 height 19
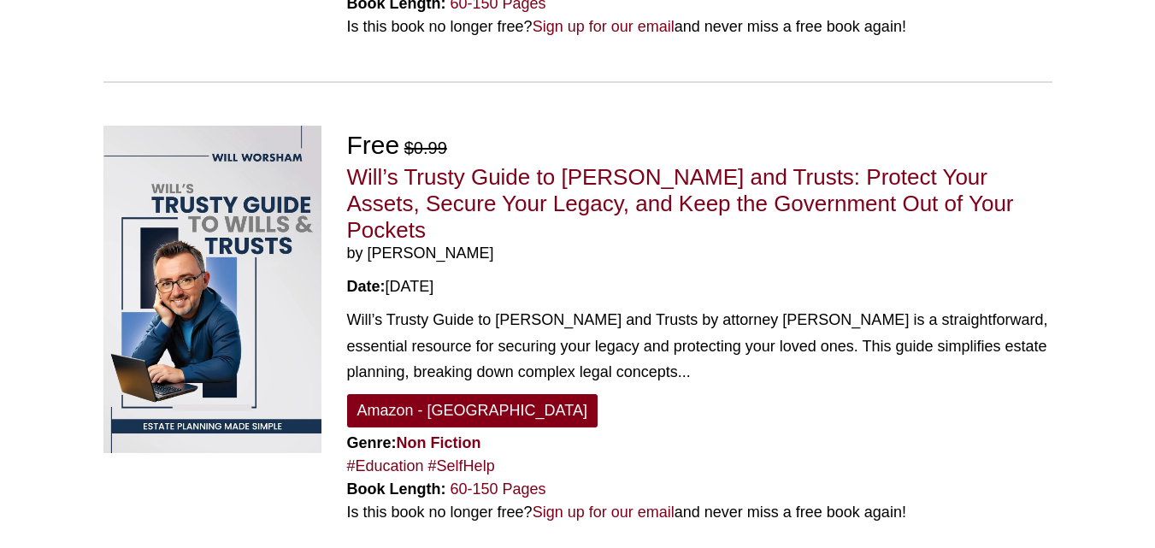
scroll to position [926, 0]
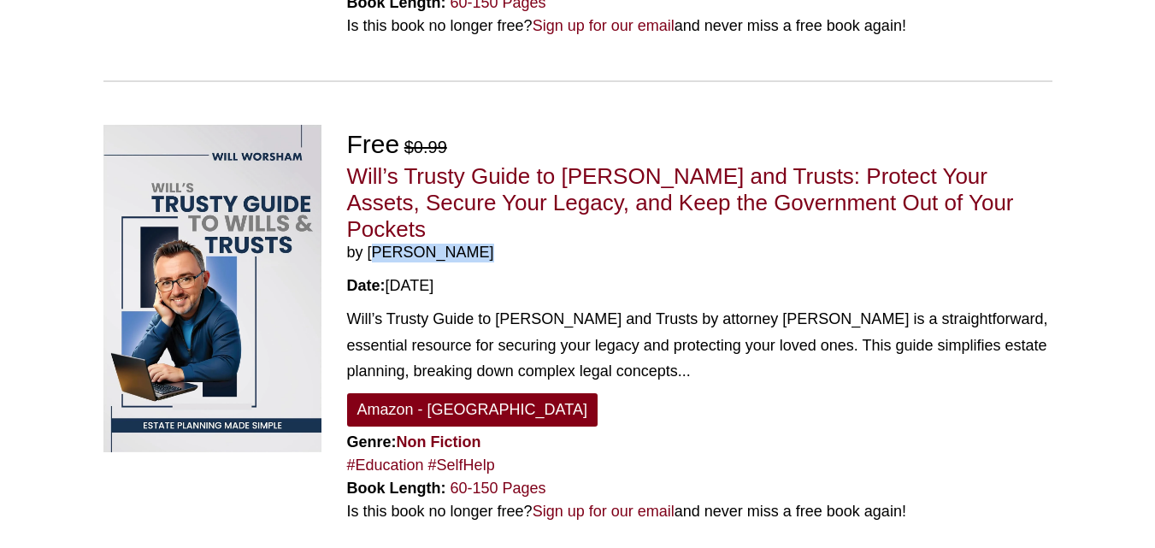
drag, startPoint x: 488, startPoint y: 227, endPoint x: 372, endPoint y: 219, distance: 116.6
click at [372, 244] on span "by Will Worsham" at bounding box center [700, 253] width 706 height 19
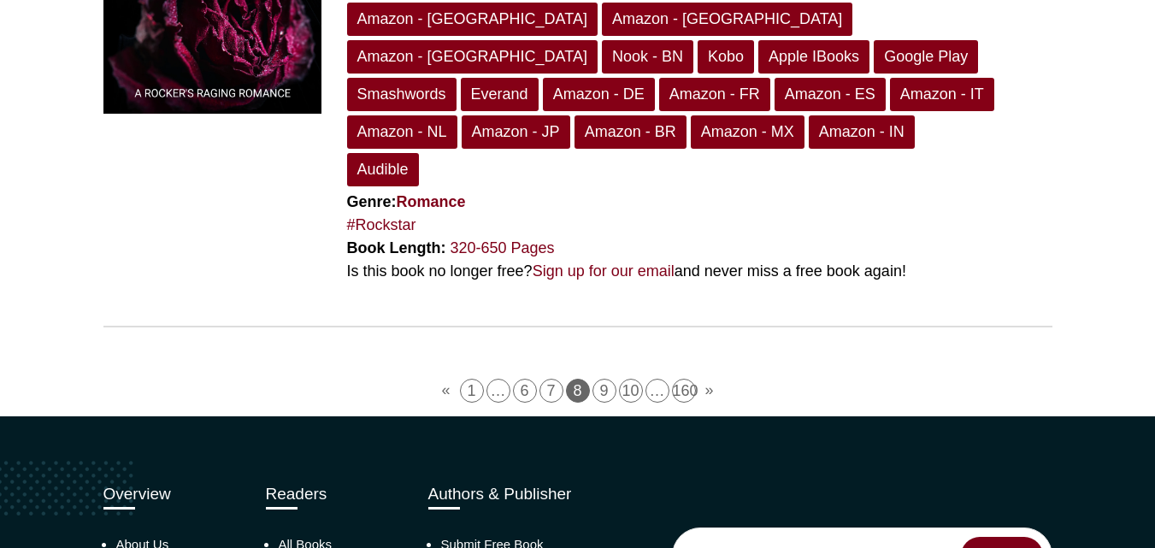
scroll to position [4691, 0]
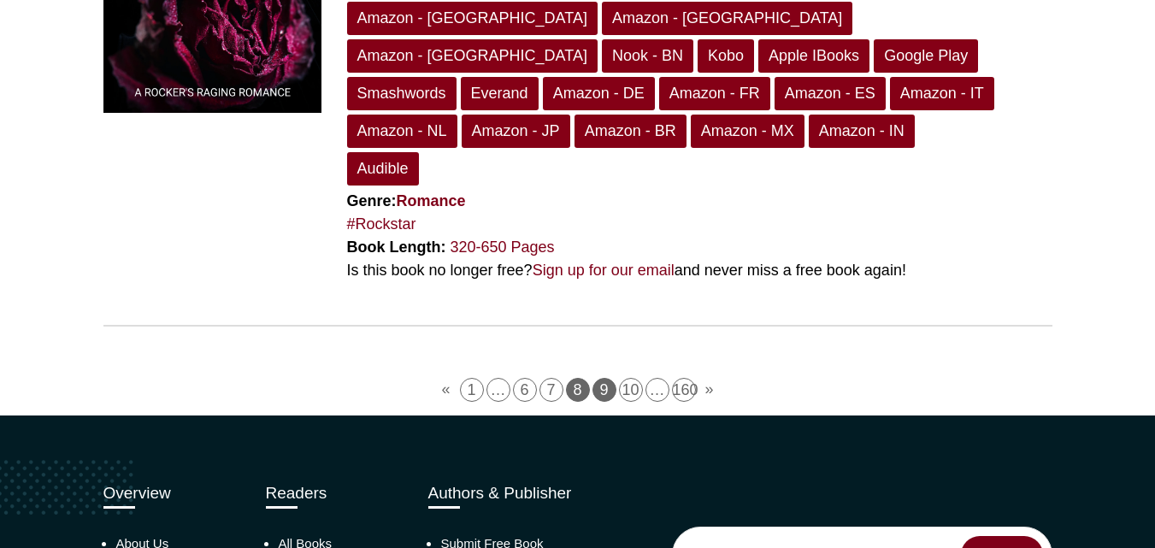
click at [600, 378] on link "9" at bounding box center [605, 390] width 24 height 24
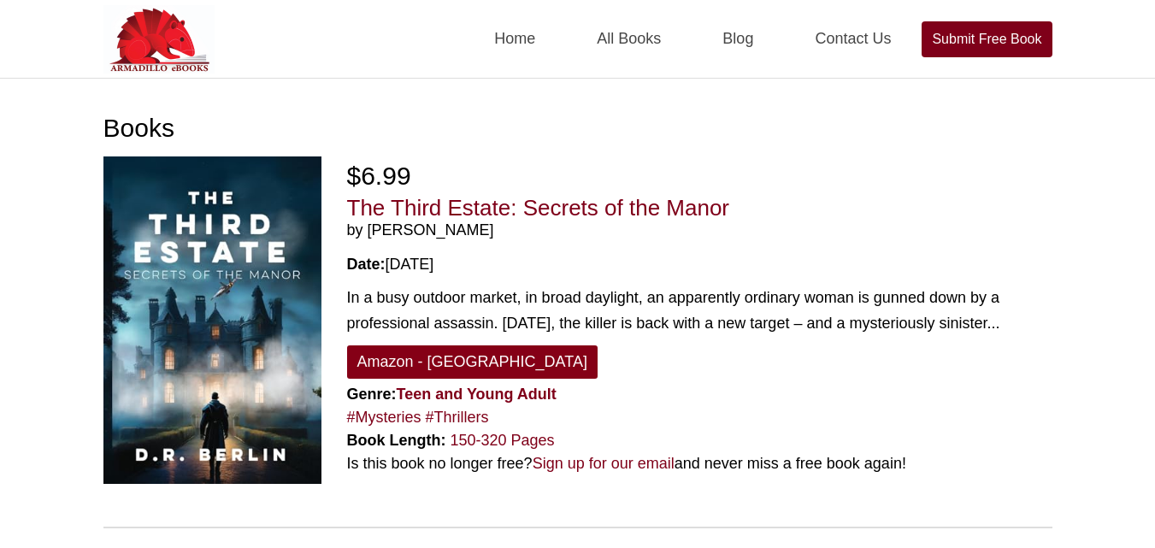
drag, startPoint x: 478, startPoint y: 232, endPoint x: 369, endPoint y: 224, distance: 108.9
click at [369, 224] on span "by [PERSON_NAME]" at bounding box center [700, 231] width 706 height 19
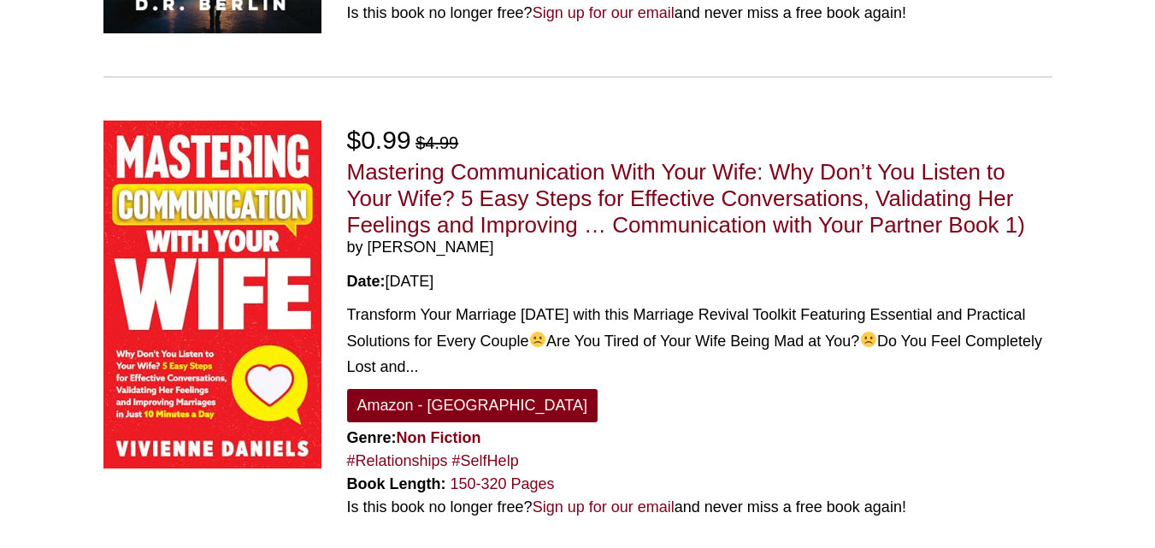
scroll to position [482, 0]
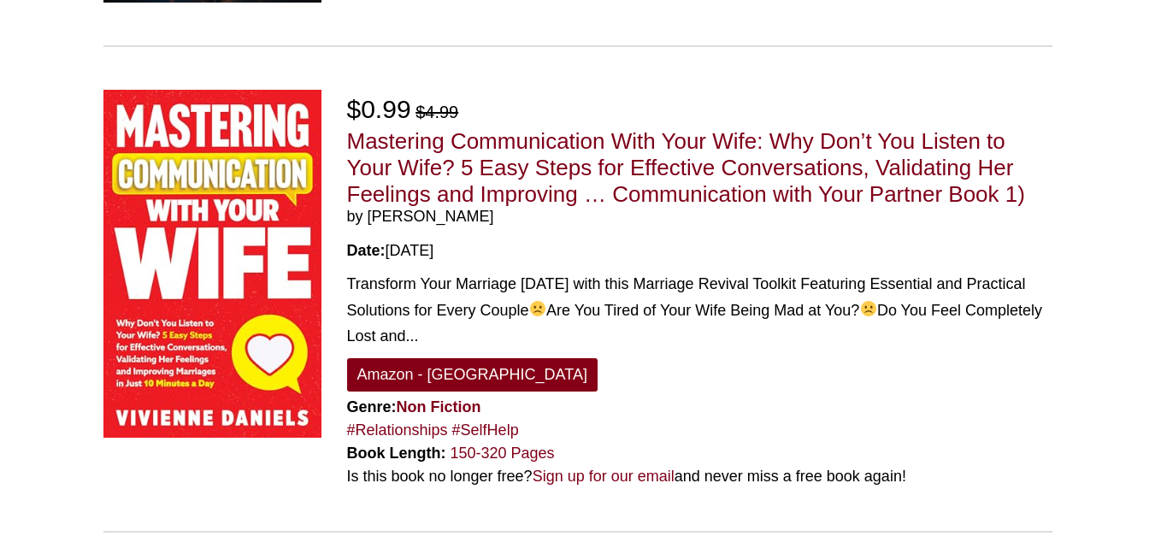
drag, startPoint x: 499, startPoint y: 229, endPoint x: 371, endPoint y: 237, distance: 127.7
click at [371, 227] on span "by Vivienne Daniels" at bounding box center [700, 217] width 706 height 19
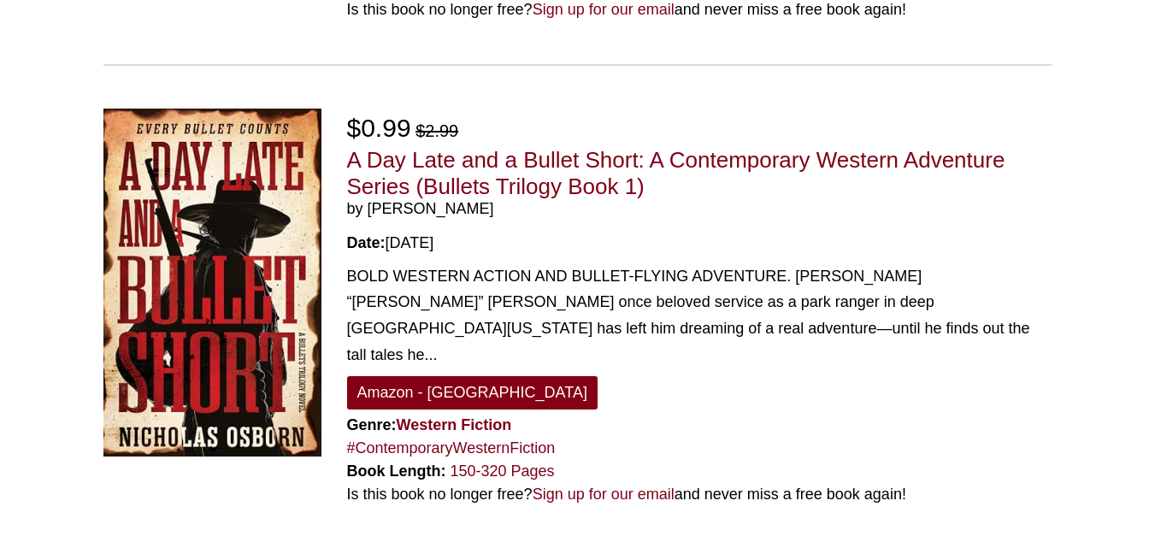
scroll to position [952, 0]
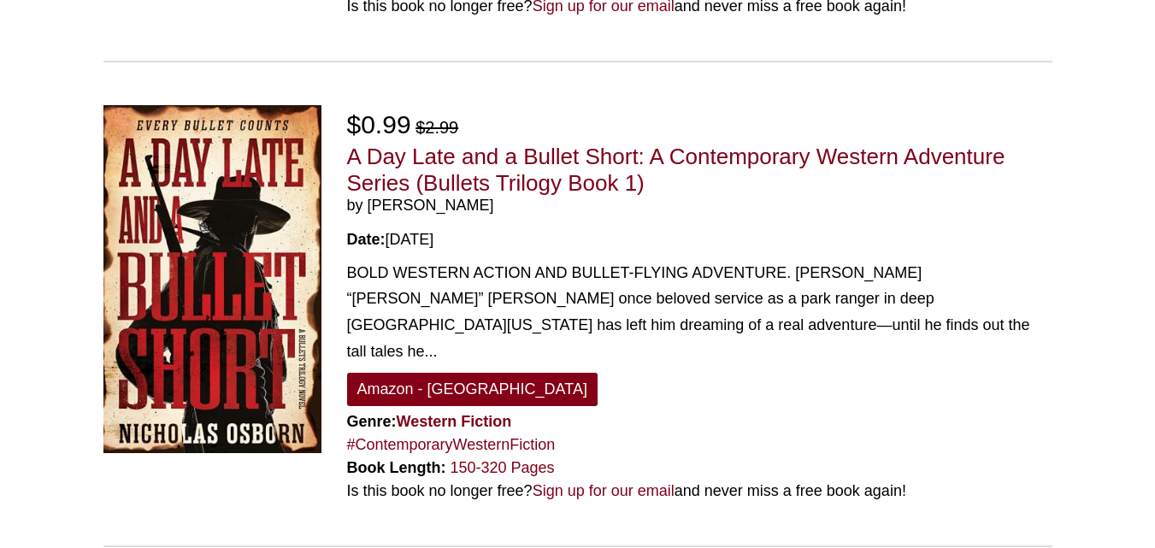
drag, startPoint x: 502, startPoint y: 223, endPoint x: 369, endPoint y: 223, distance: 133.4
click at [369, 216] on span "by Nicholas Osborn" at bounding box center [700, 206] width 706 height 19
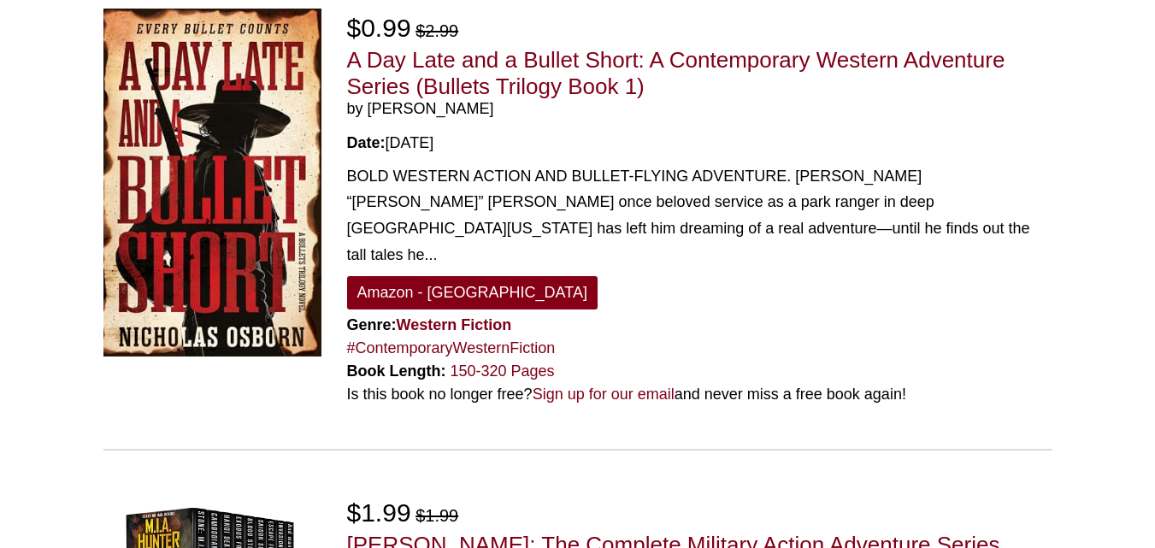
scroll to position [1049, 0]
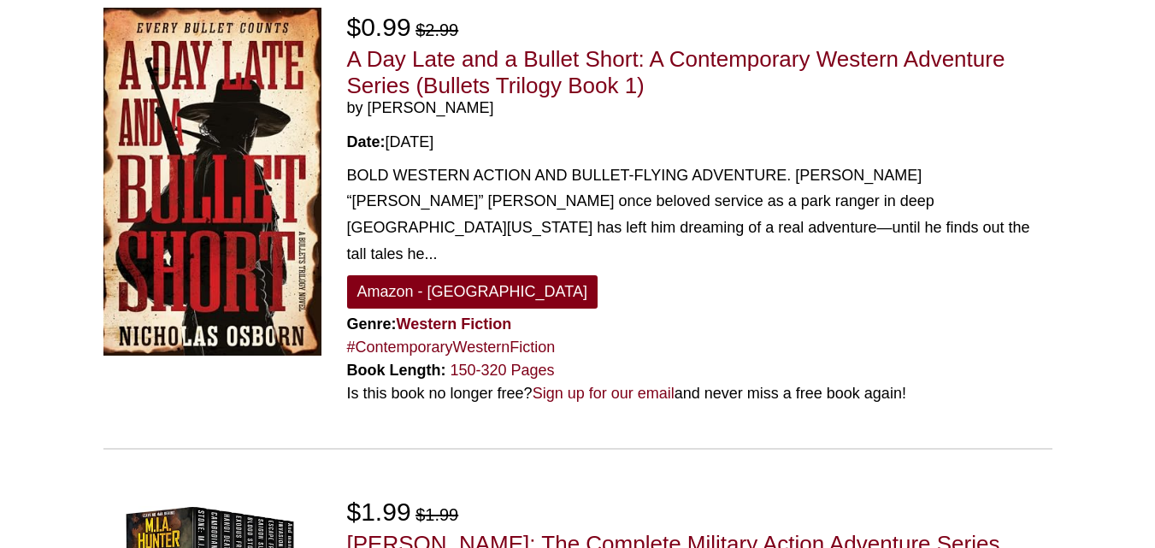
click at [697, 152] on div "Date: 03/20/2025" at bounding box center [700, 142] width 706 height 23
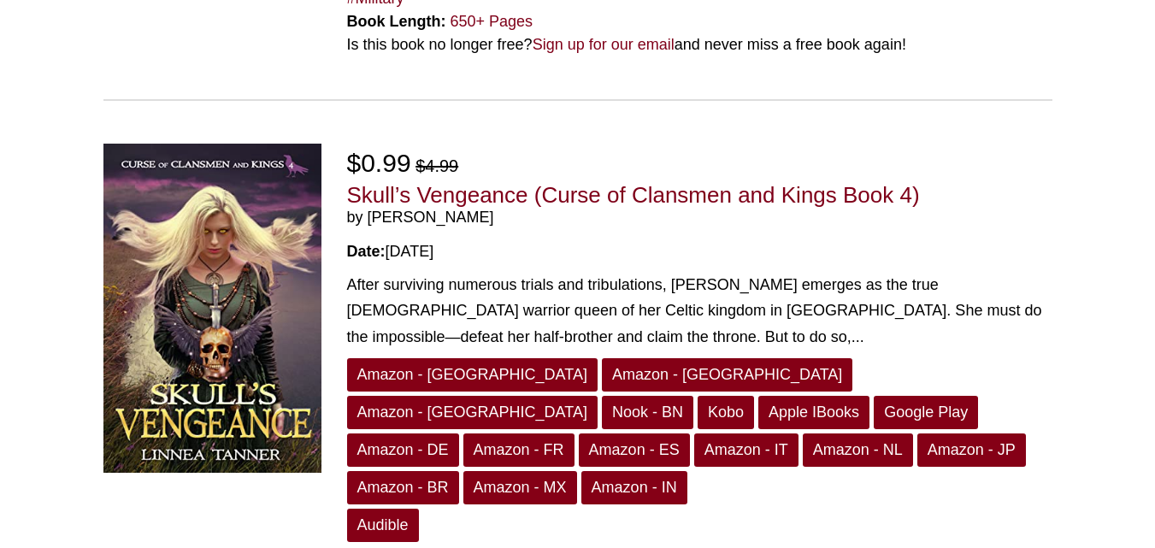
scroll to position [1832, 0]
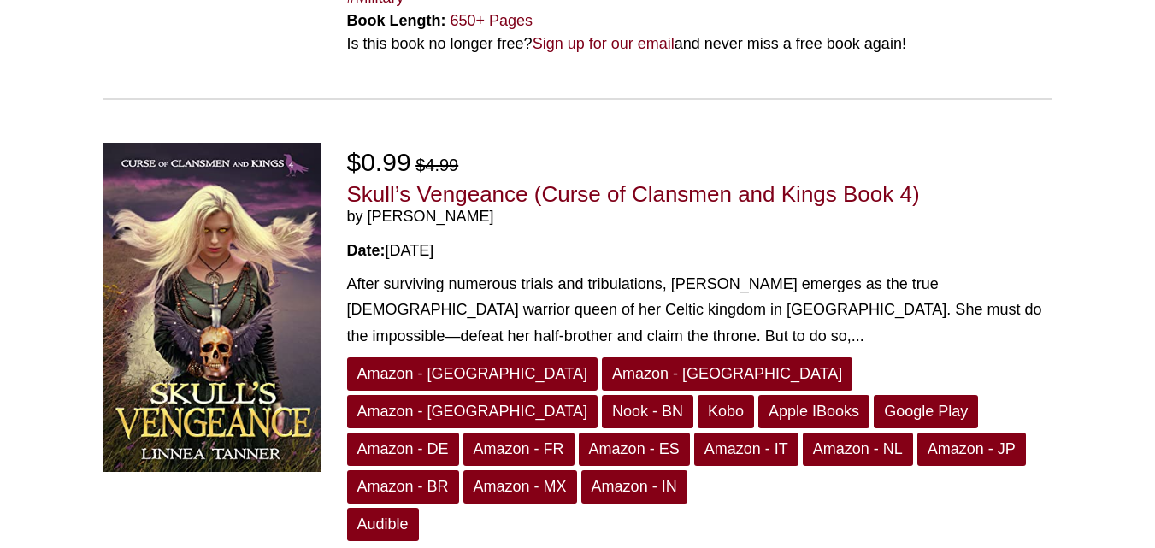
drag, startPoint x: 492, startPoint y: 205, endPoint x: 369, endPoint y: 202, distance: 122.3
click at [369, 208] on span "by Linnea Tanner" at bounding box center [700, 217] width 706 height 19
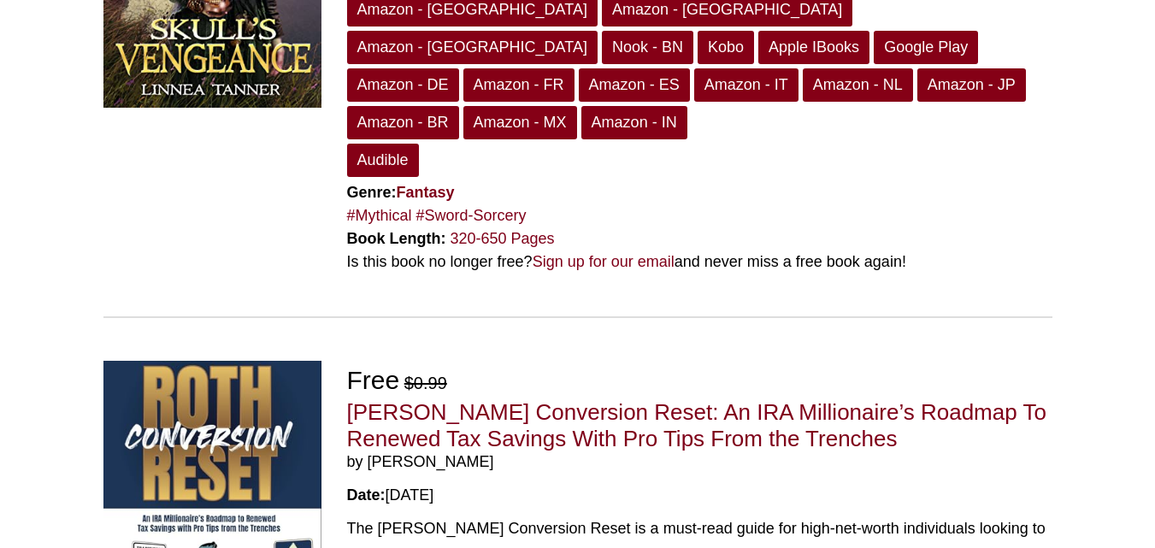
scroll to position [2198, 0]
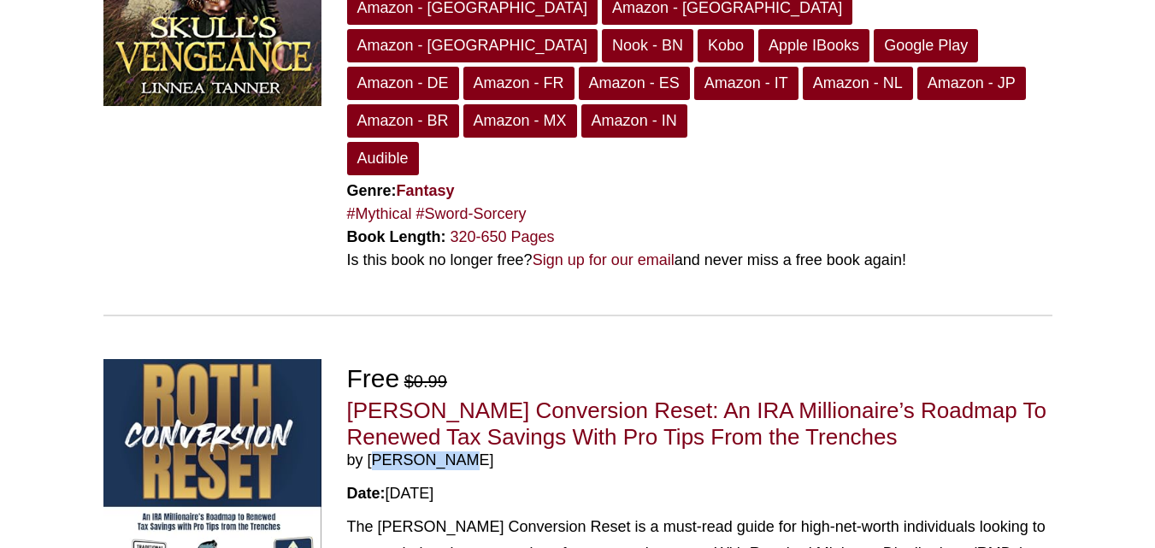
drag, startPoint x: 477, startPoint y: 410, endPoint x: 369, endPoint y: 413, distance: 108.7
click at [369, 452] on span "by Craig Wear" at bounding box center [700, 461] width 706 height 19
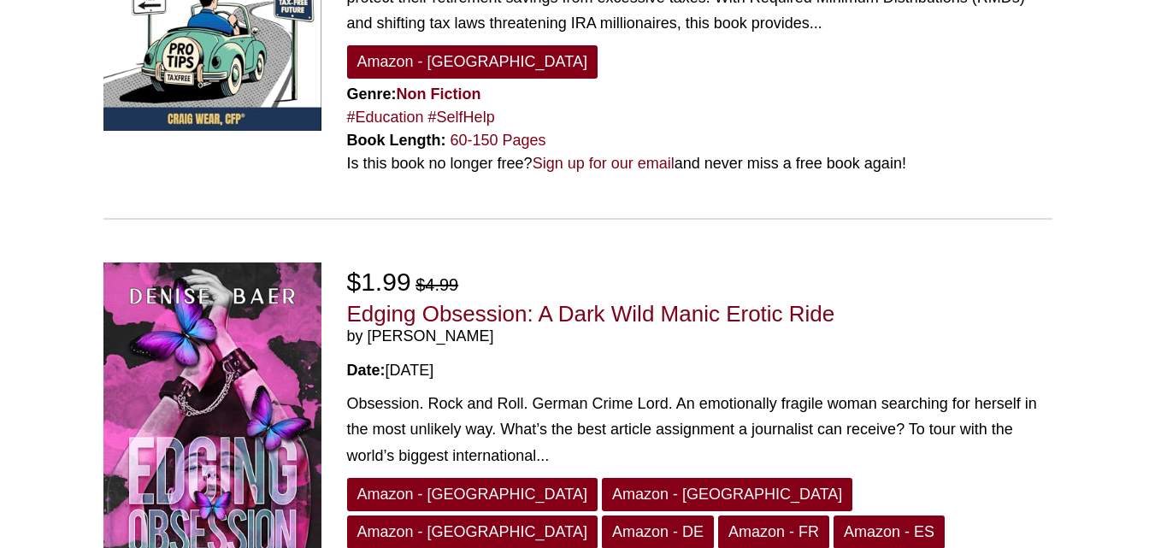
scroll to position [2755, 0]
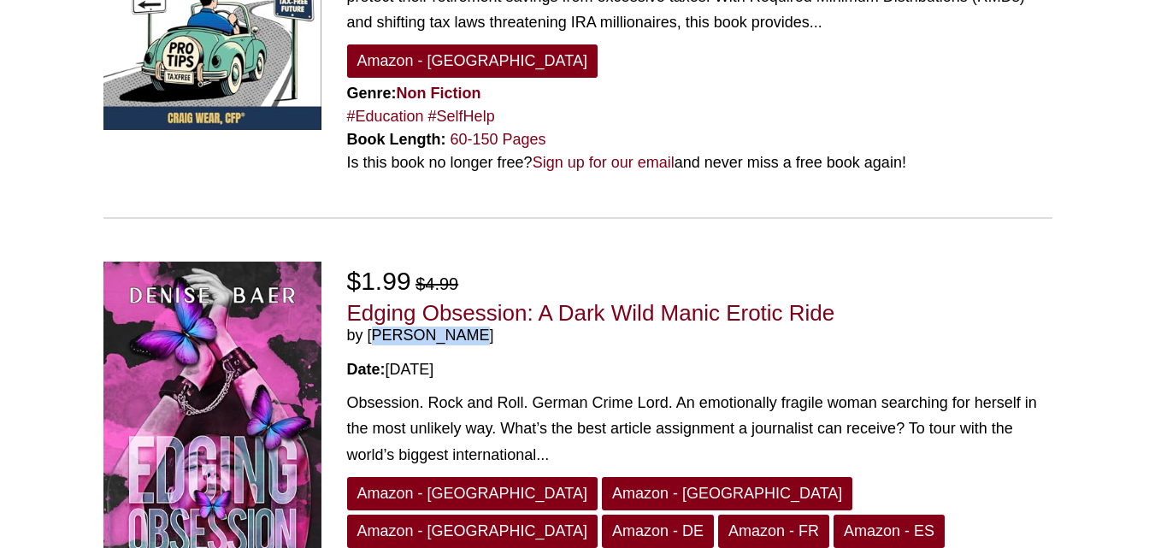
drag, startPoint x: 477, startPoint y: 281, endPoint x: 371, endPoint y: 281, distance: 106.1
click at [371, 327] on span "by Denise Baer" at bounding box center [700, 336] width 706 height 19
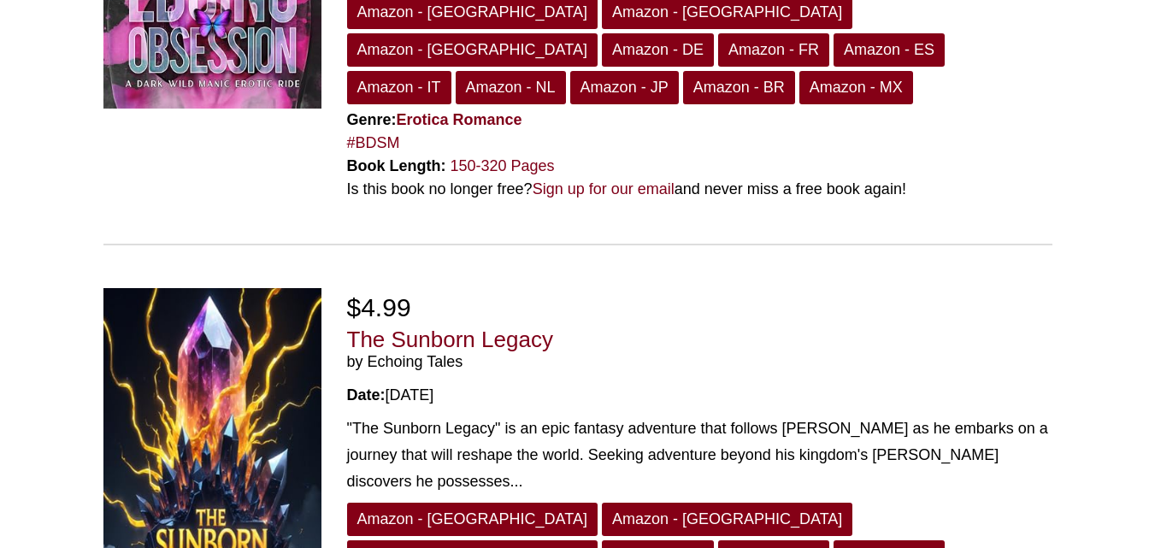
scroll to position [3252, 0]
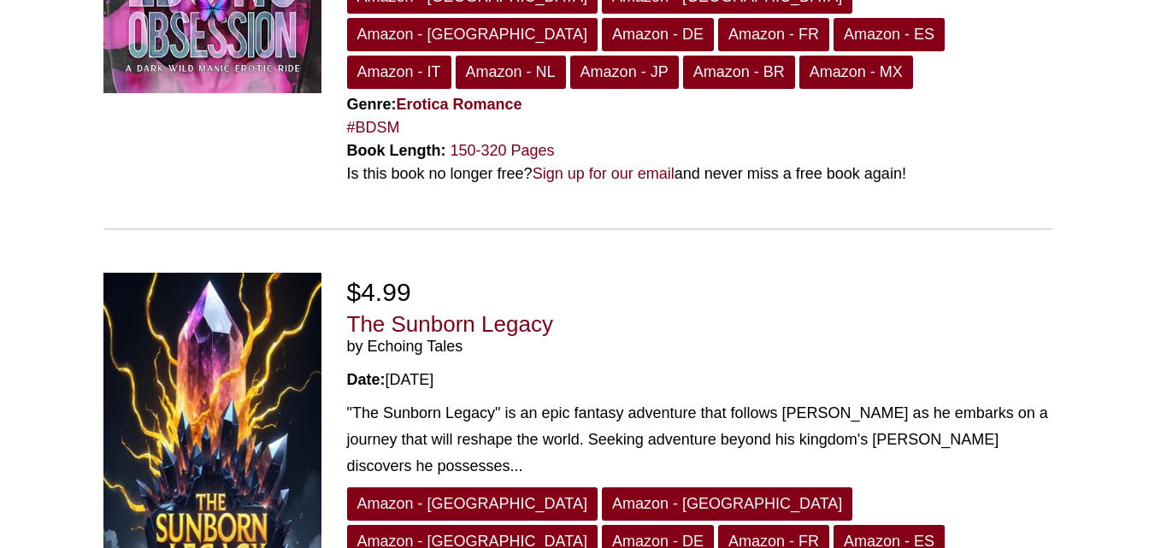
drag, startPoint x: 475, startPoint y: 253, endPoint x: 466, endPoint y: 262, distance: 12.1
click at [466, 311] on h2 "The Sunborn Legacy by Echoing Tales" at bounding box center [700, 333] width 706 height 45
click at [476, 338] on span "by Echoing Tales" at bounding box center [700, 347] width 706 height 19
drag, startPoint x: 476, startPoint y: 263, endPoint x: 367, endPoint y: 266, distance: 109.5
click at [367, 338] on span "by Echoing Tales" at bounding box center [700, 347] width 706 height 19
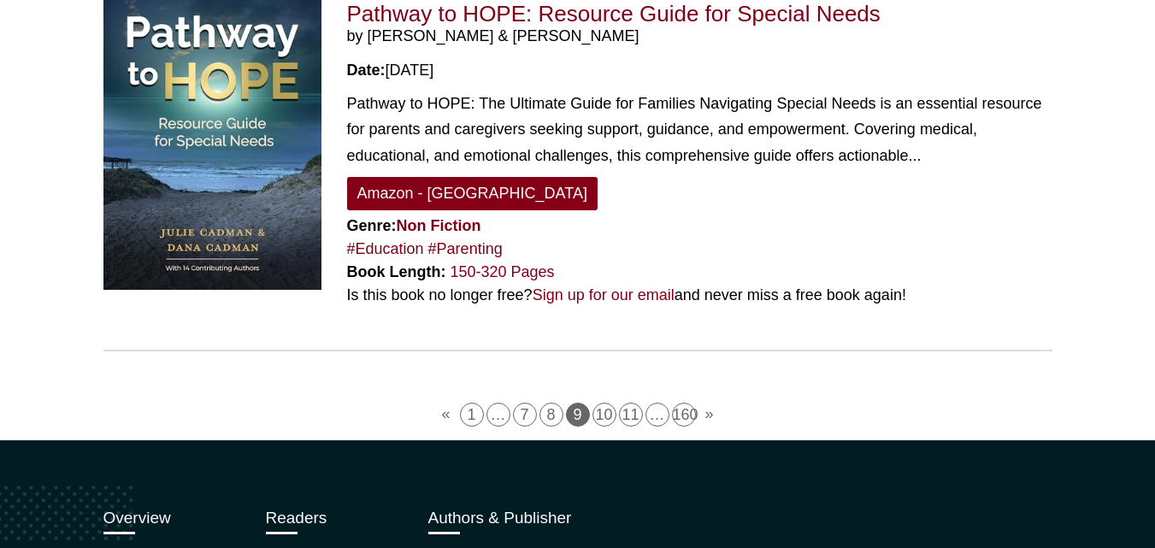
scroll to position [4532, 0]
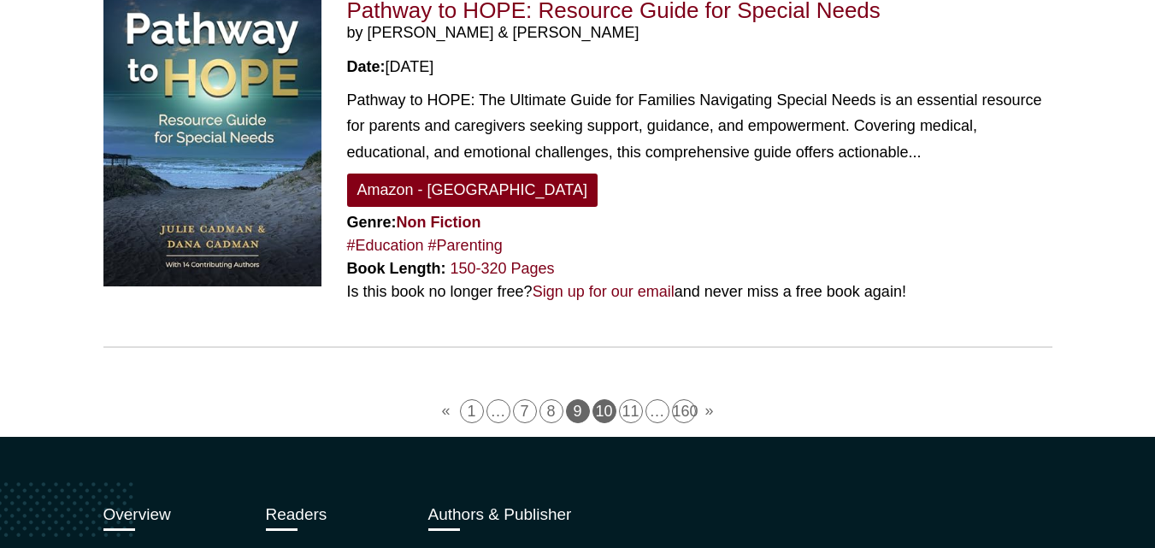
click at [603, 399] on link "10" at bounding box center [605, 411] width 24 height 24
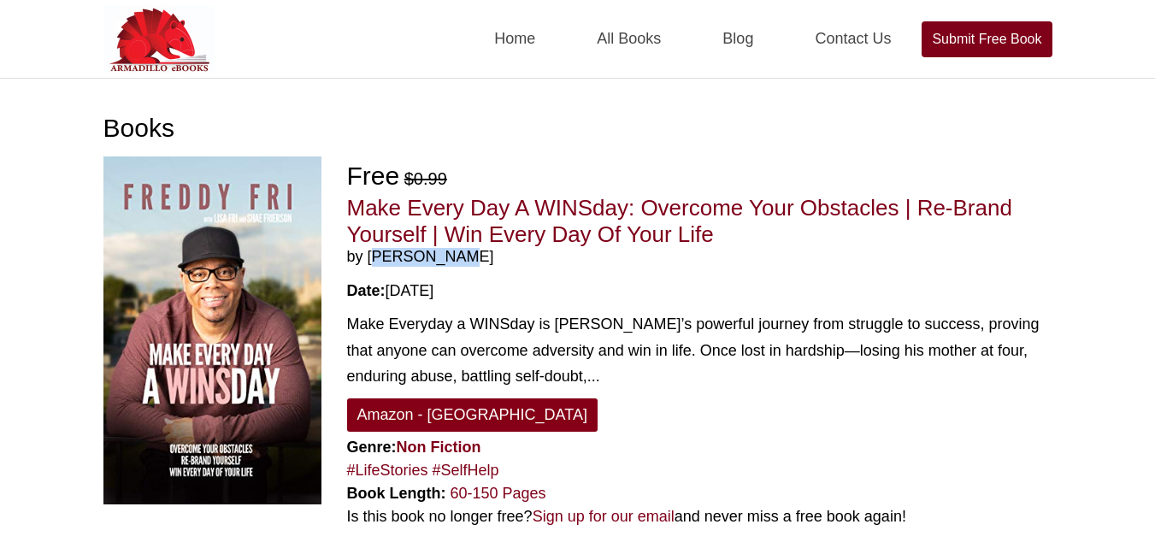
click at [367, 257] on span "by [PERSON_NAME]" at bounding box center [700, 257] width 706 height 19
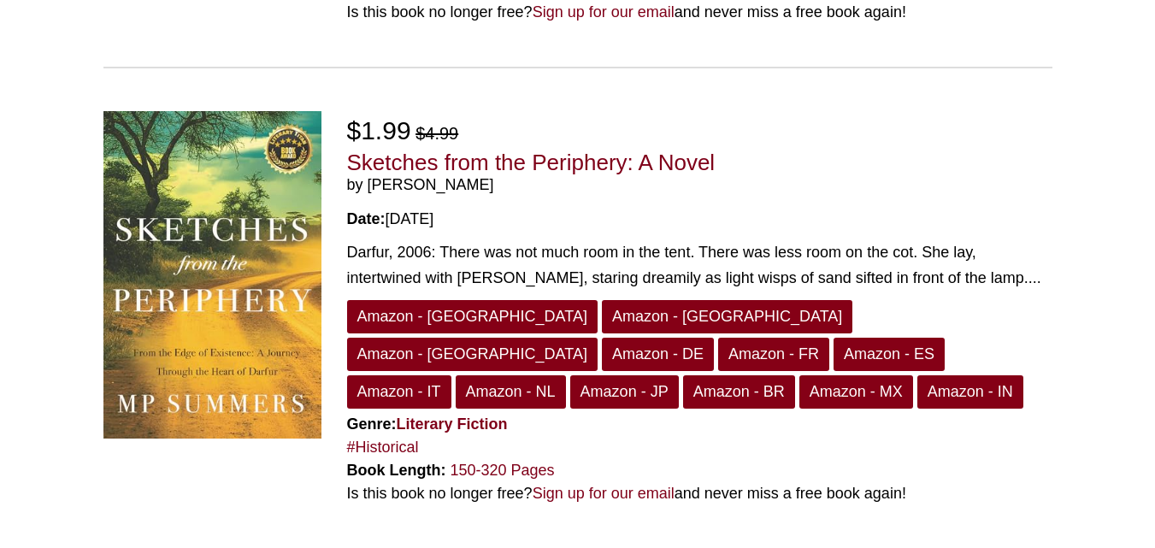
scroll to position [506, 0]
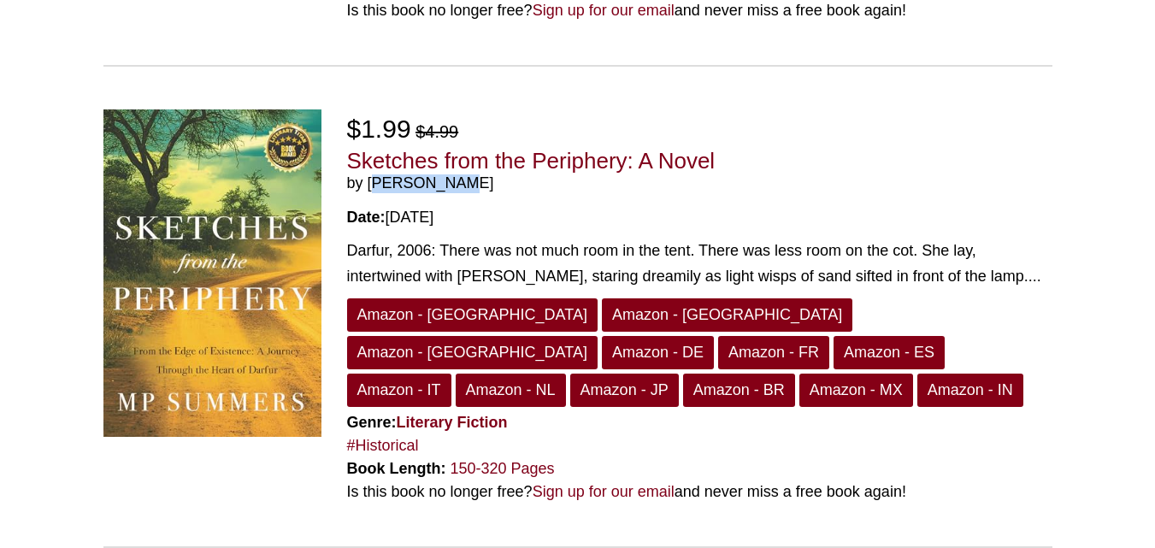
drag, startPoint x: 470, startPoint y: 183, endPoint x: 371, endPoint y: 183, distance: 98.4
click at [371, 183] on span "by [PERSON_NAME]" at bounding box center [700, 183] width 706 height 19
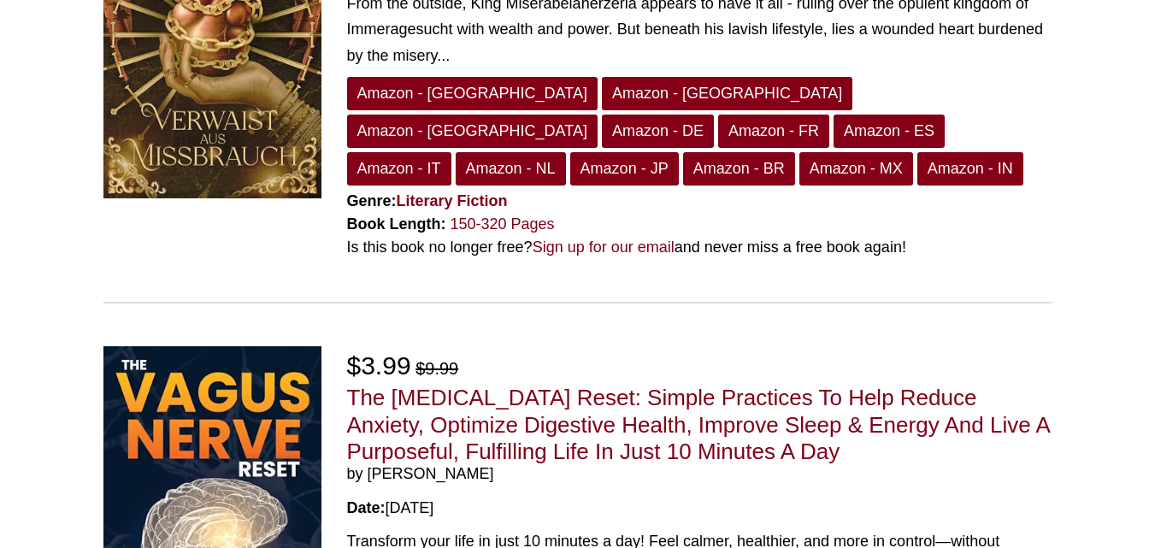
scroll to position [3879, 0]
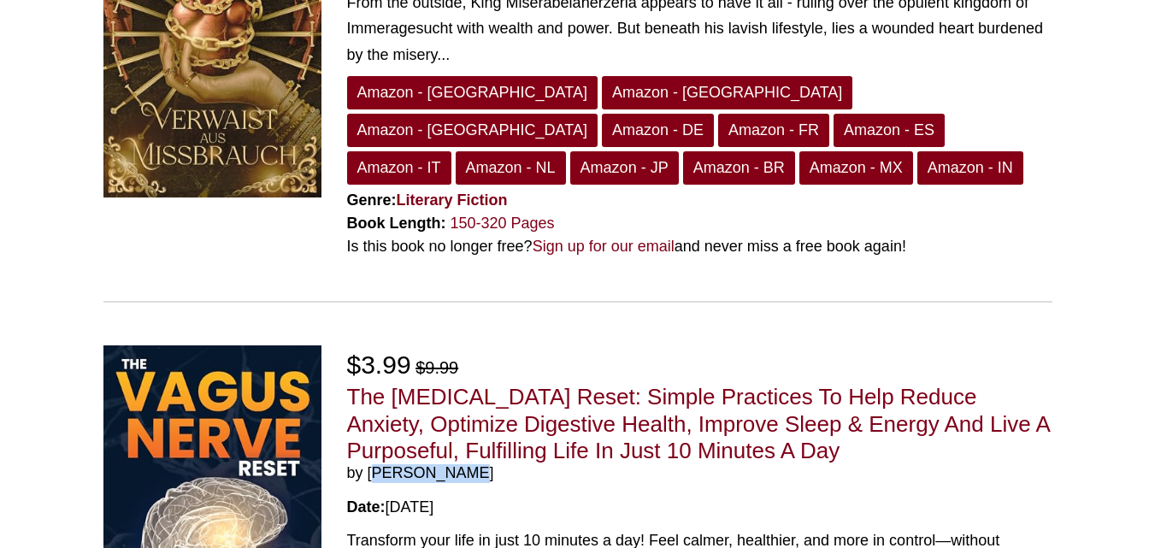
drag, startPoint x: 477, startPoint y: 210, endPoint x: 369, endPoint y: 207, distance: 108.6
click at [369, 464] on span "by [PERSON_NAME]" at bounding box center [700, 473] width 706 height 19
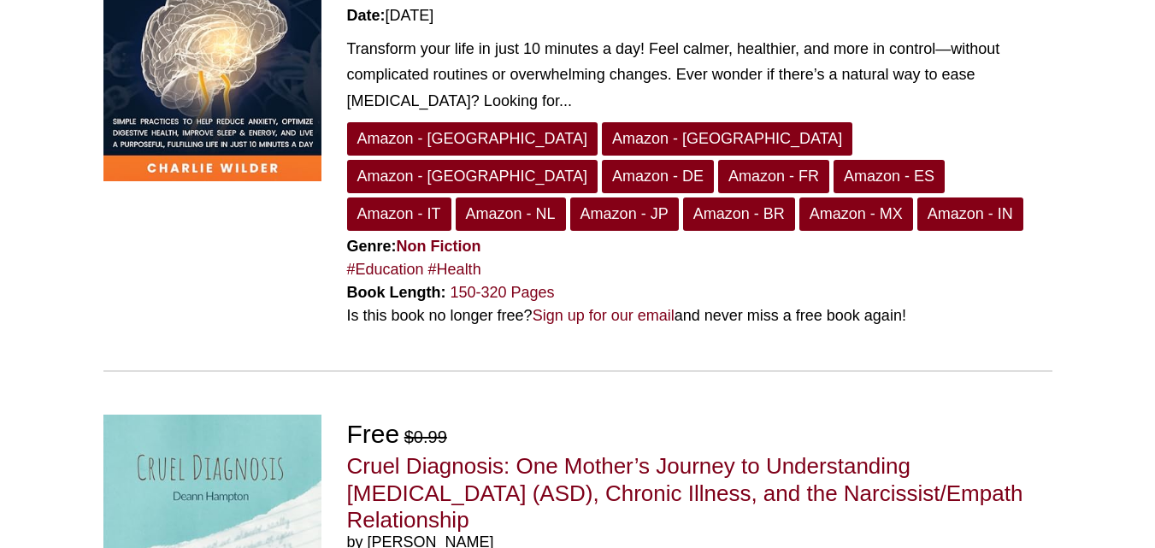
scroll to position [4372, 0]
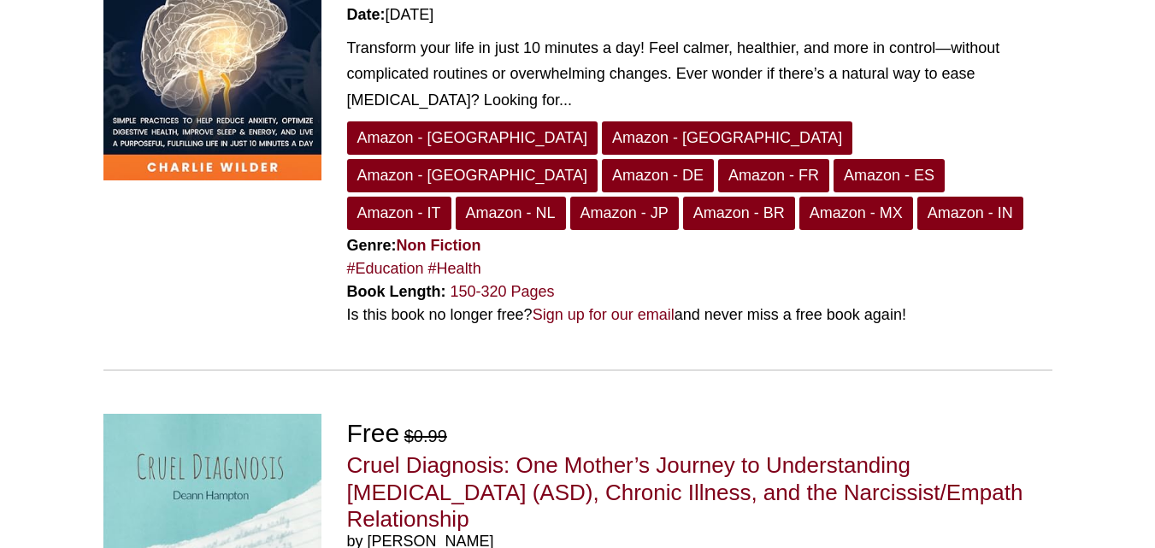
drag, startPoint x: 493, startPoint y: 240, endPoint x: 368, endPoint y: 239, distance: 124.9
click at [368, 533] on span "by [PERSON_NAME]" at bounding box center [700, 542] width 706 height 19
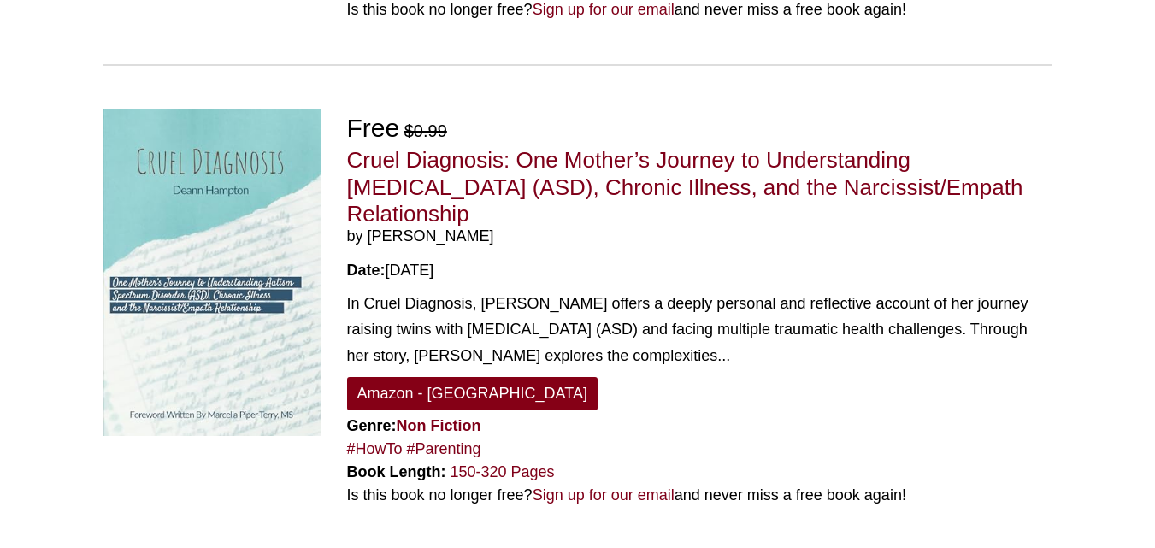
scroll to position [4710, 0]
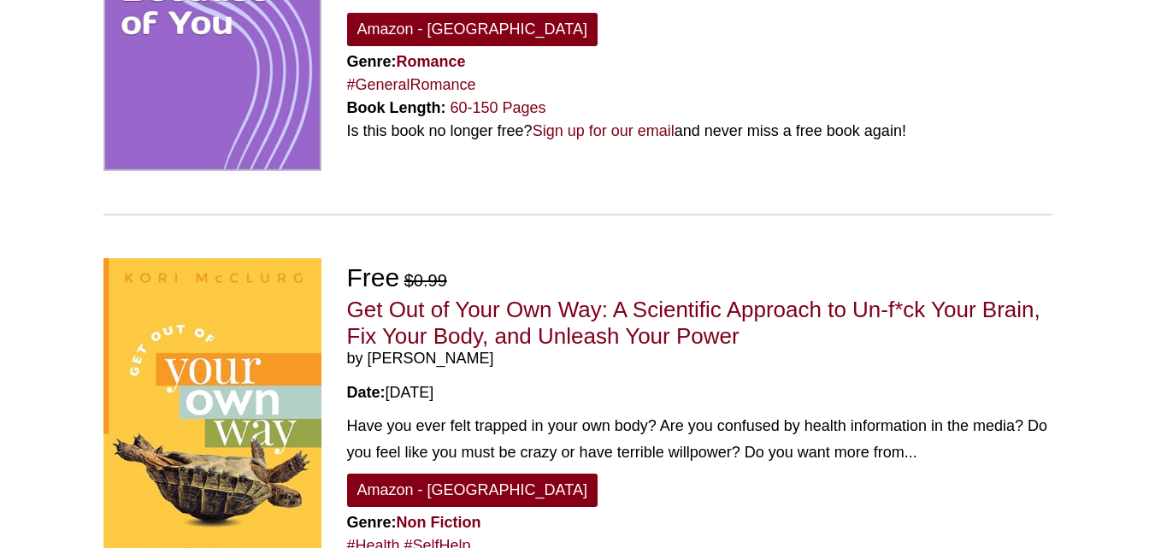
scroll to position [428, 0]
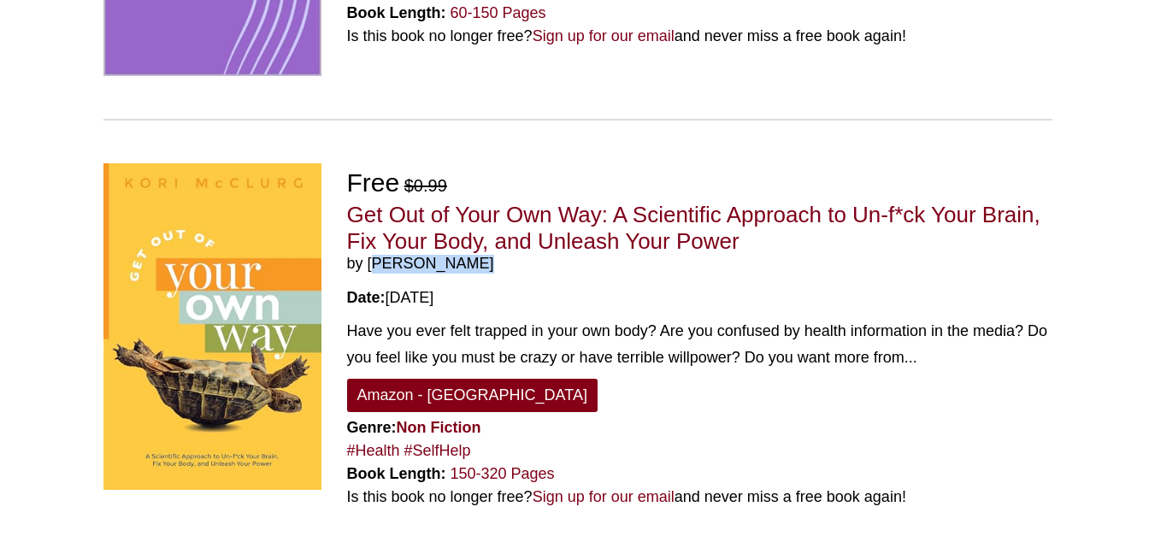
drag, startPoint x: 491, startPoint y: 263, endPoint x: 370, endPoint y: 266, distance: 120.6
click at [370, 266] on span "by [PERSON_NAME]" at bounding box center [700, 264] width 706 height 19
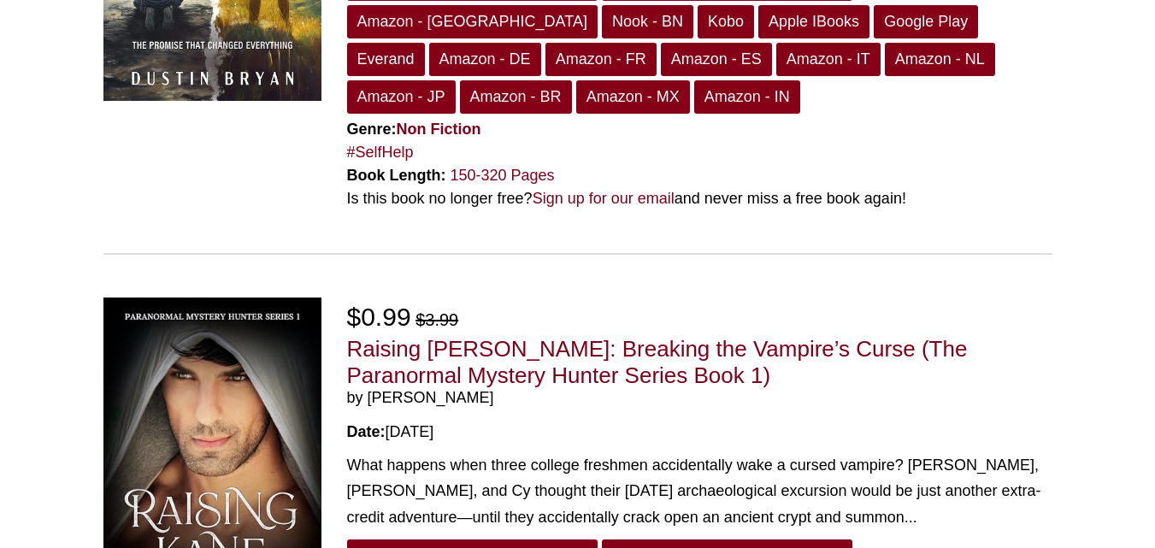
scroll to position [2732, 0]
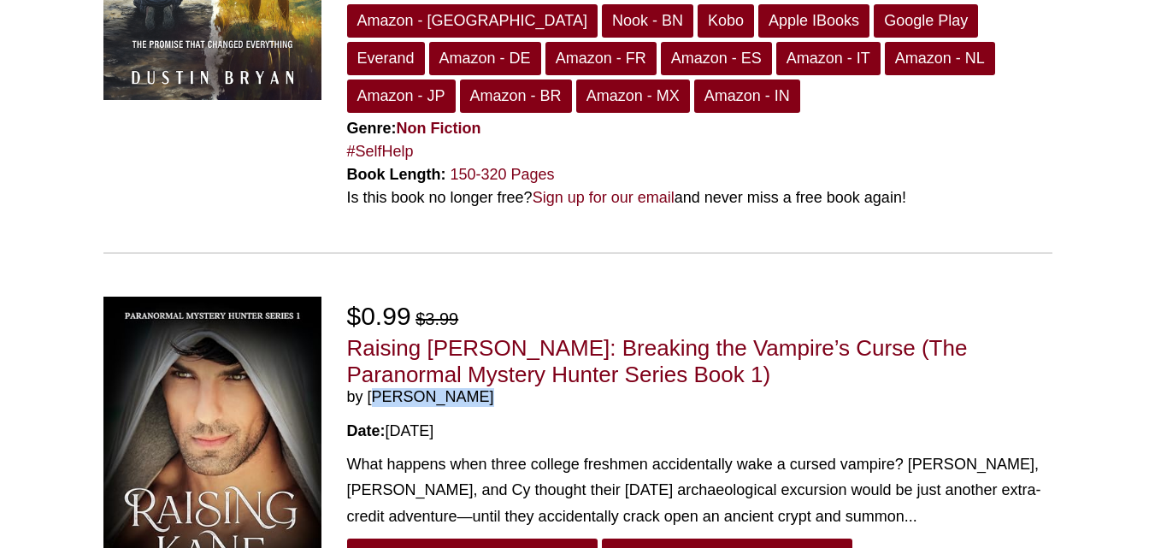
drag, startPoint x: 477, startPoint y: 257, endPoint x: 369, endPoint y: 257, distance: 108.6
click at [369, 388] on span "by [PERSON_NAME]" at bounding box center [700, 397] width 706 height 19
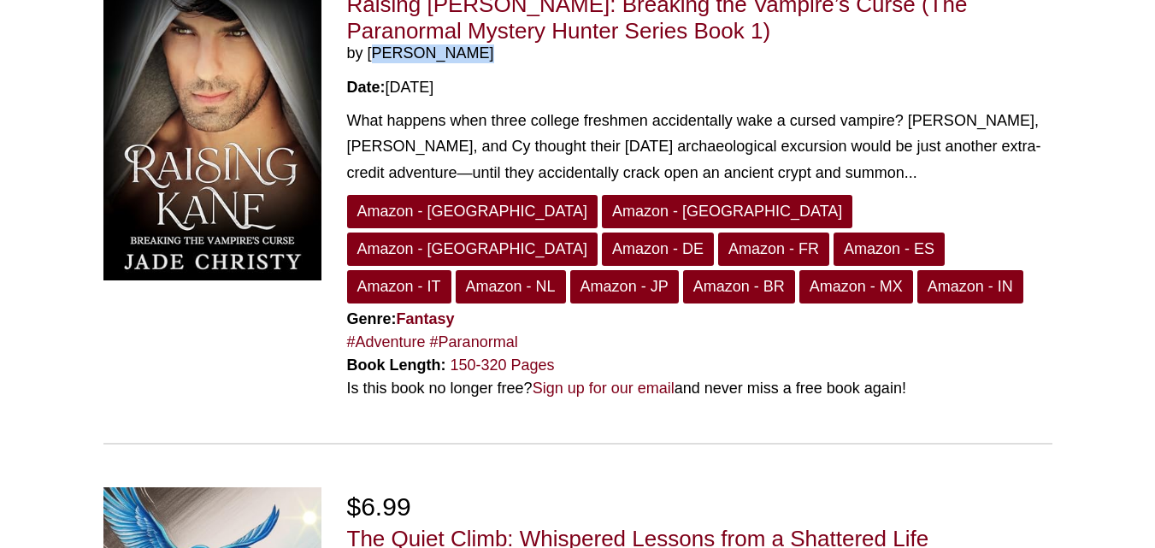
scroll to position [3077, 0]
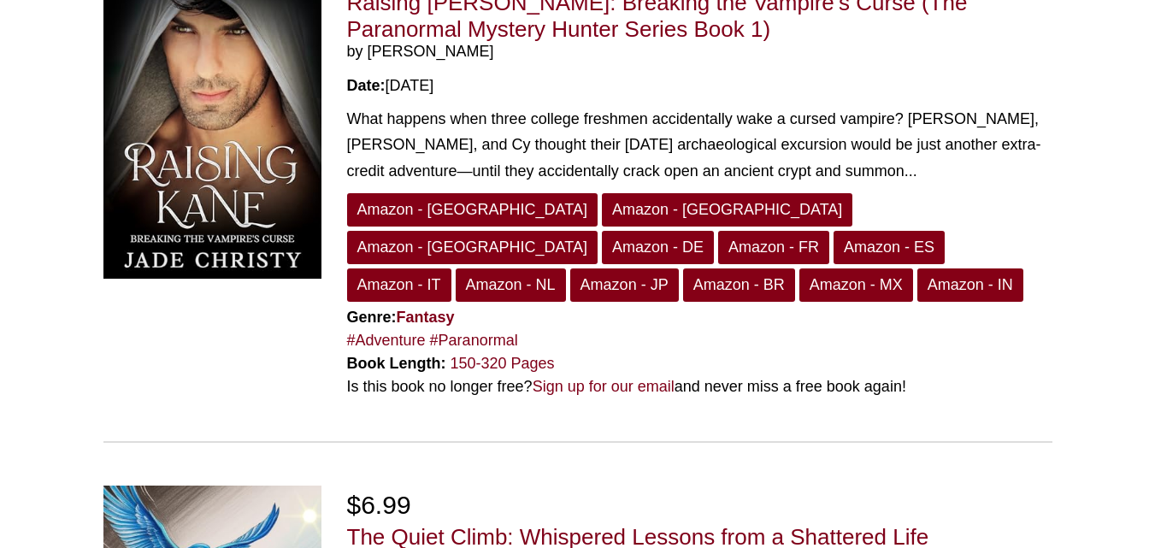
drag, startPoint x: 452, startPoint y: 377, endPoint x: 369, endPoint y: 374, distance: 83.0
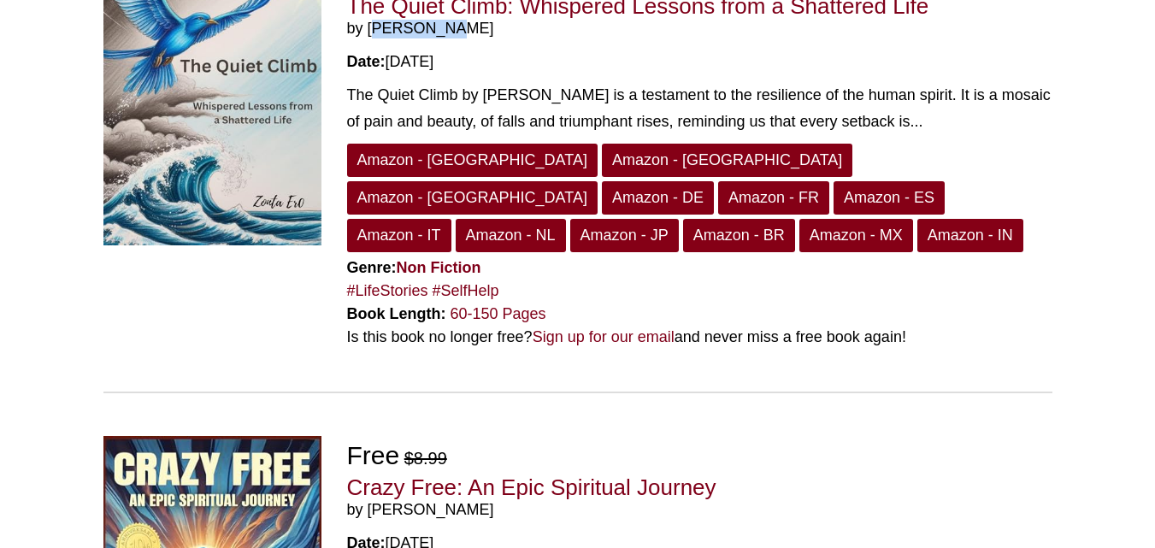
scroll to position [3609, 0]
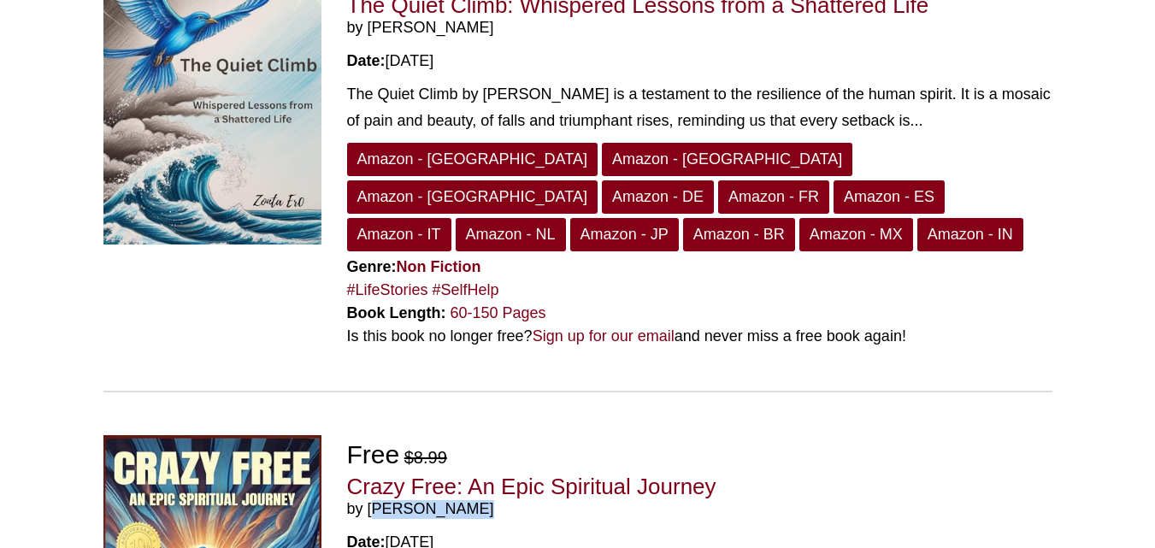
drag, startPoint x: 477, startPoint y: 294, endPoint x: 371, endPoint y: 289, distance: 106.2
click at [371, 500] on span "by [PERSON_NAME]" at bounding box center [700, 509] width 706 height 19
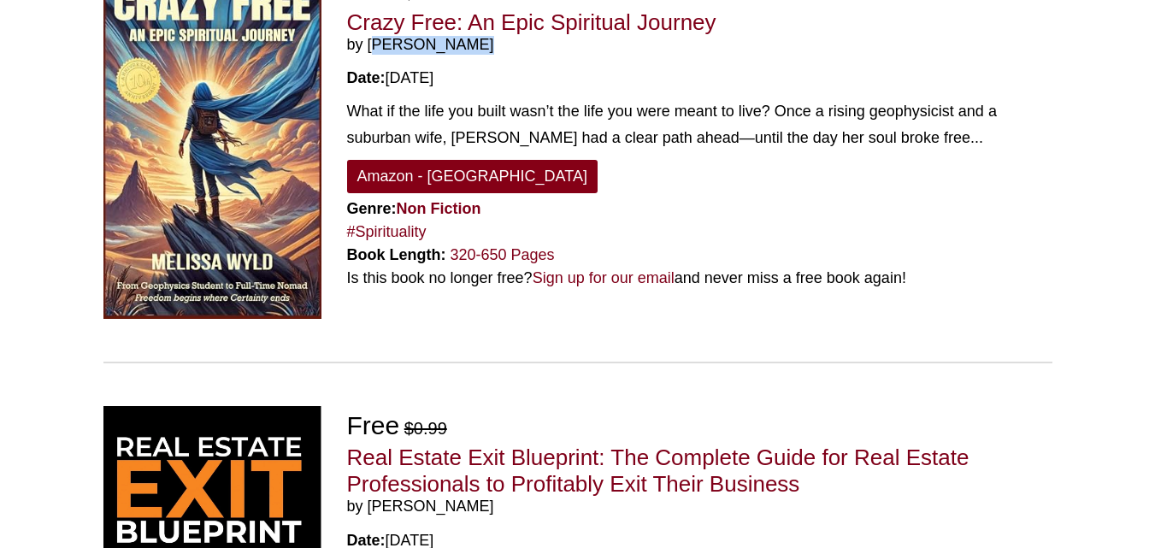
scroll to position [4074, 0]
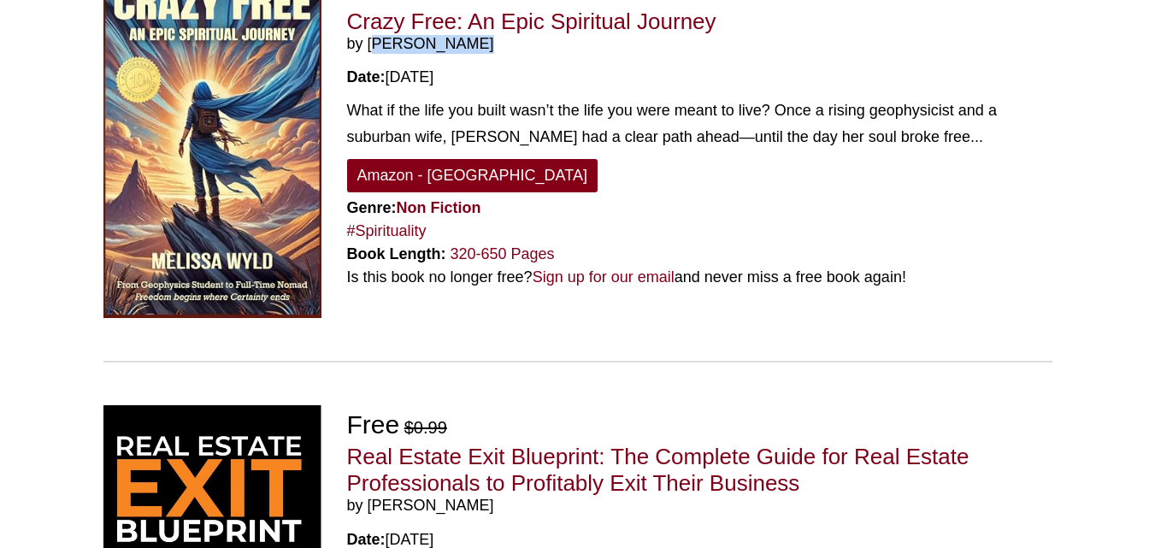
drag, startPoint x: 510, startPoint y: 285, endPoint x: 370, endPoint y: 285, distance: 139.4
click at [370, 497] on span "by [PERSON_NAME]" at bounding box center [700, 506] width 706 height 19
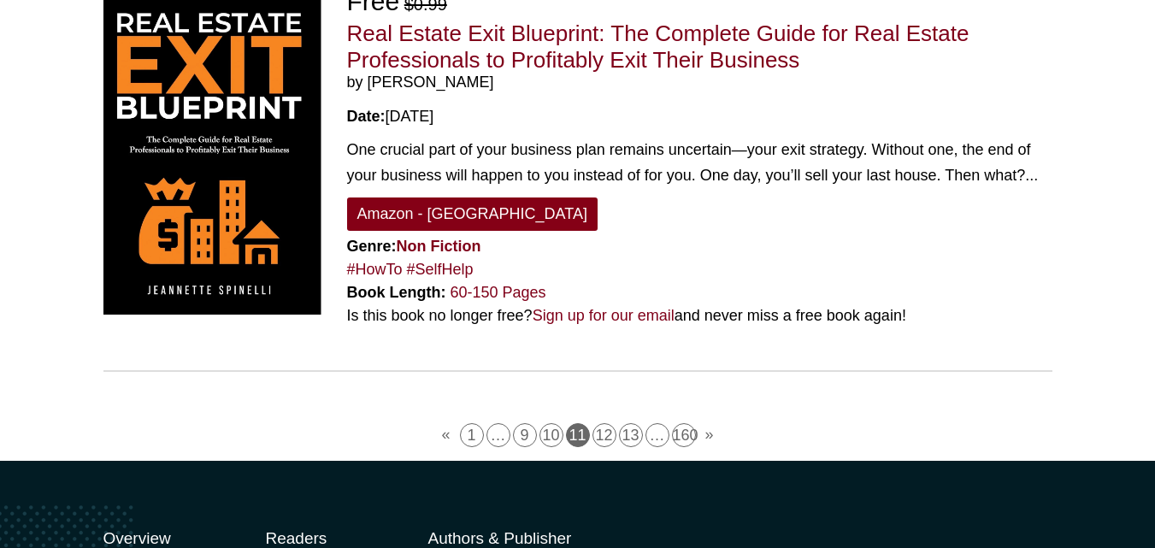
scroll to position [4499, 0]
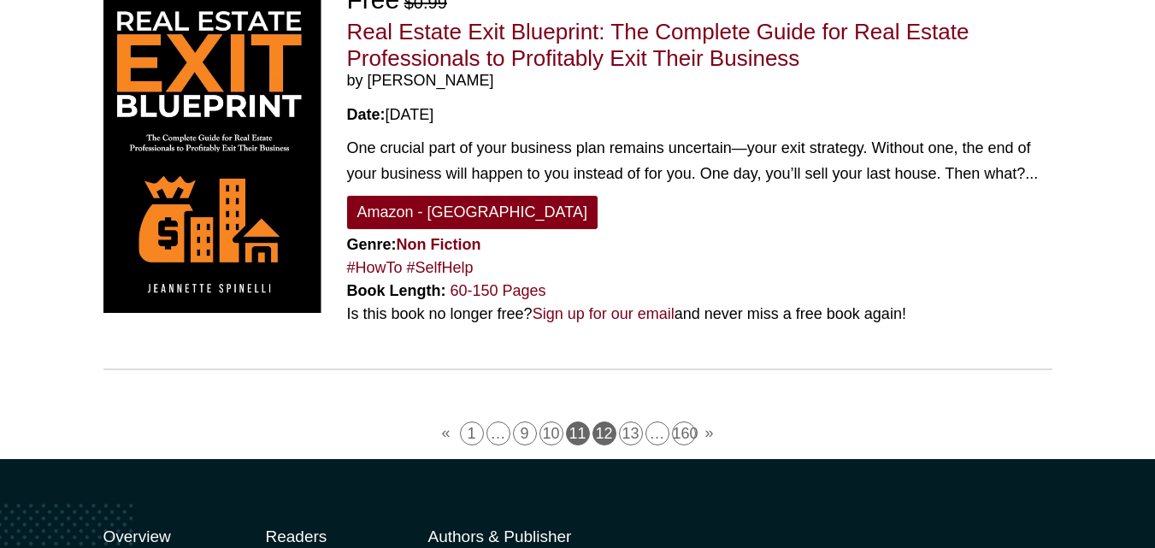
click at [602, 422] on link "12" at bounding box center [605, 434] width 24 height 24
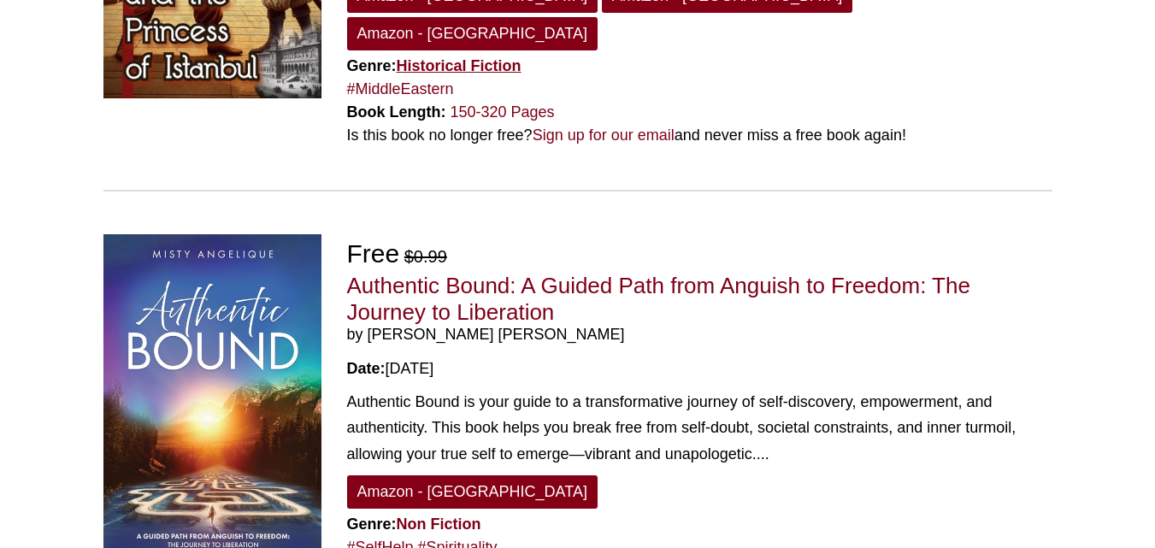
scroll to position [393, 0]
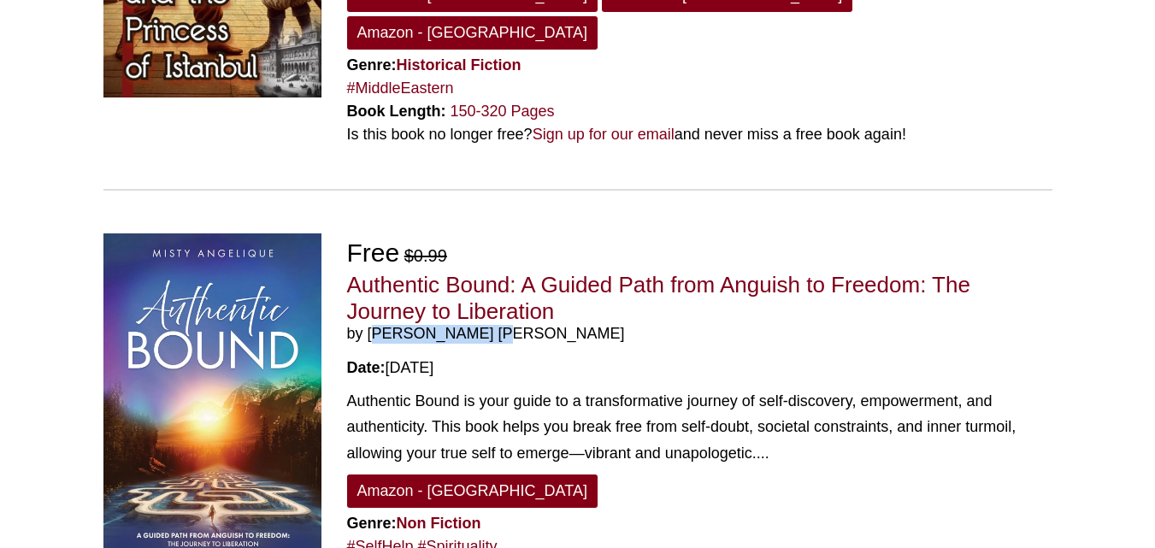
drag, startPoint x: 490, startPoint y: 304, endPoint x: 369, endPoint y: 290, distance: 122.2
click at [369, 325] on span "by Misty Angelique" at bounding box center [700, 334] width 706 height 19
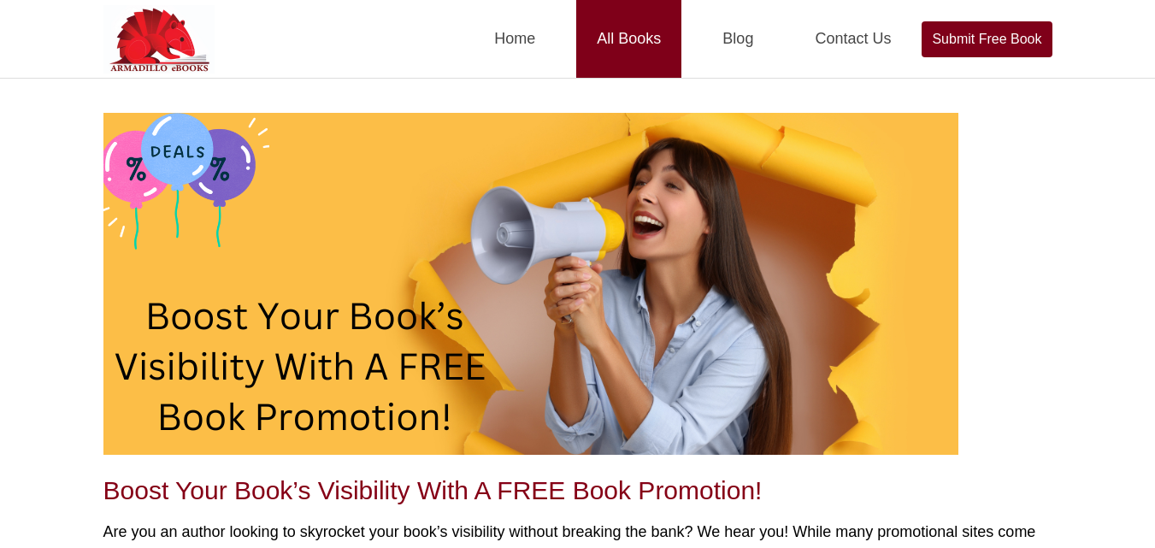
click at [624, 30] on link "All Books" at bounding box center [628, 39] width 105 height 78
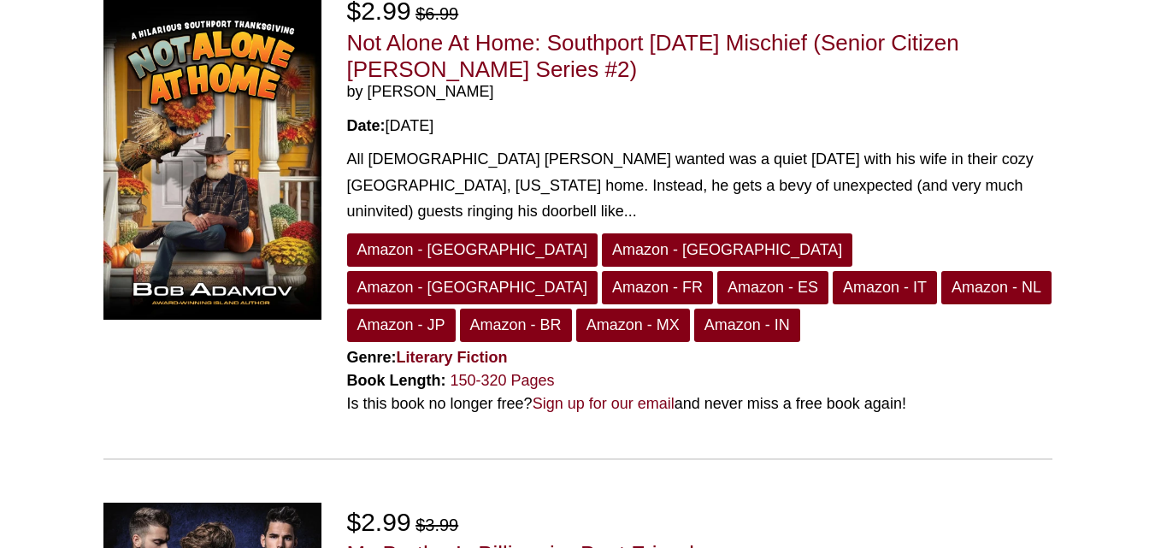
scroll to position [164, 0]
